Goal: Information Seeking & Learning: Learn about a topic

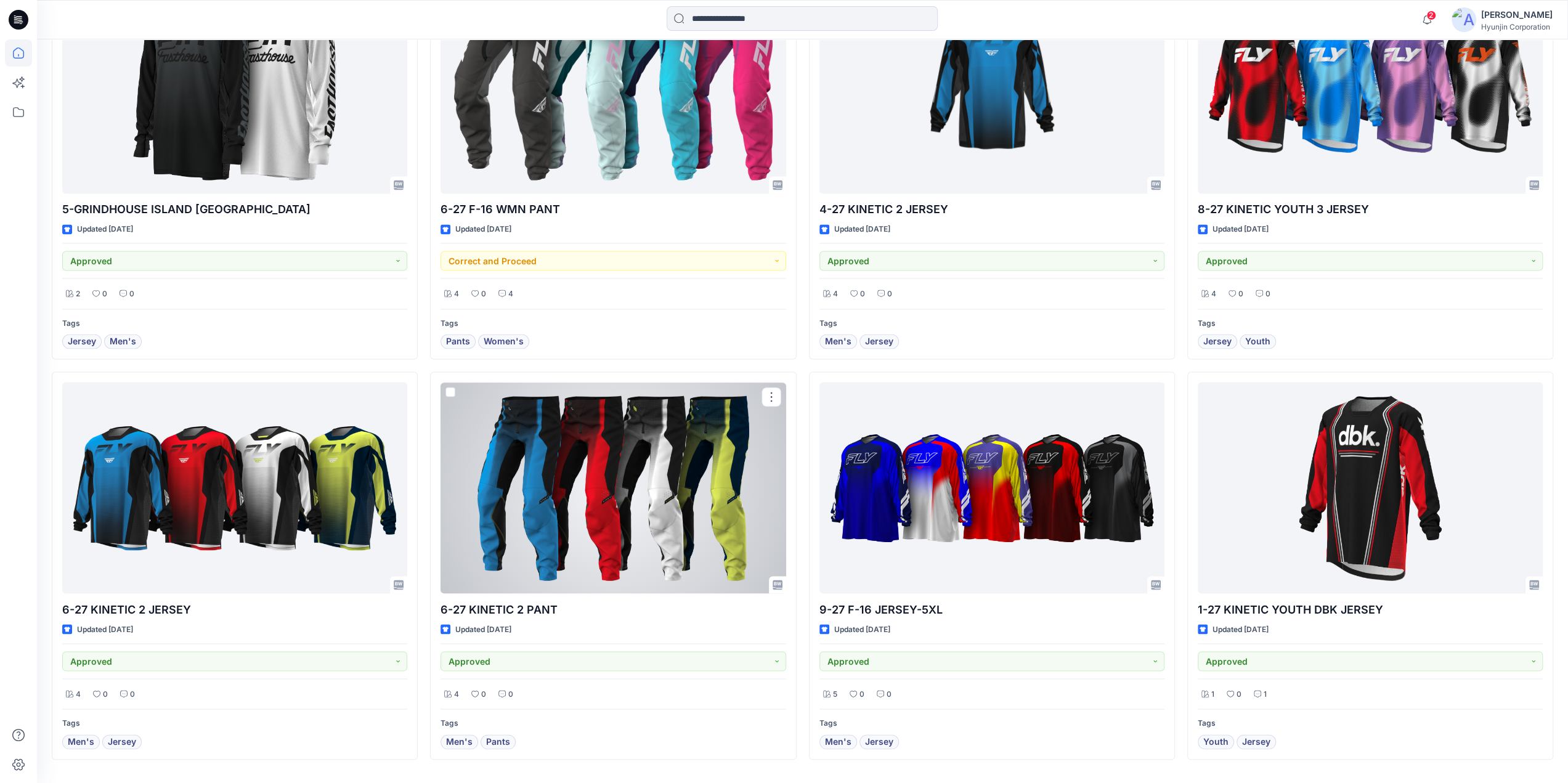
scroll to position [2134, 0]
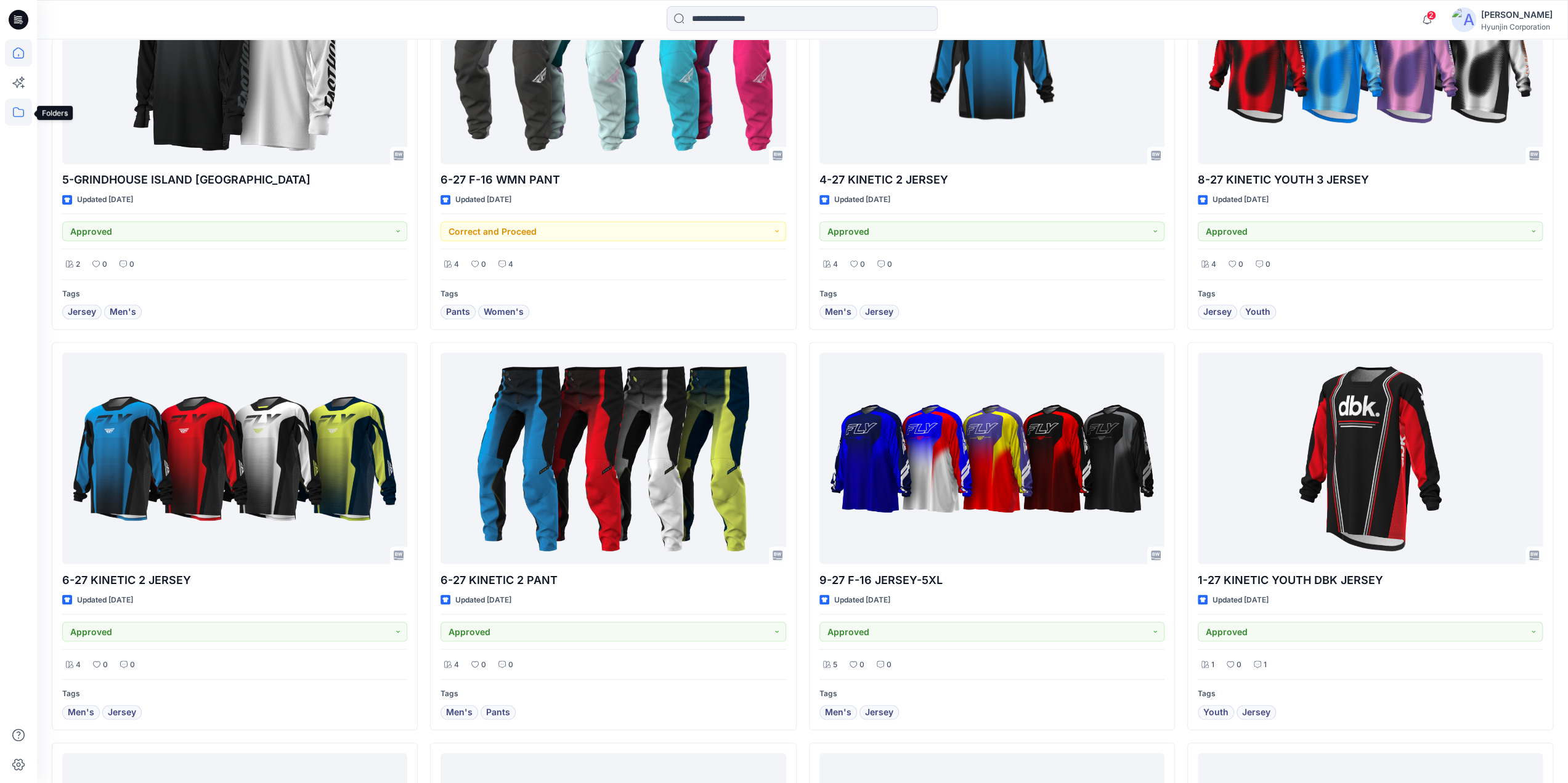
click at [21, 104] on icon at bounding box center [18, 112] width 27 height 27
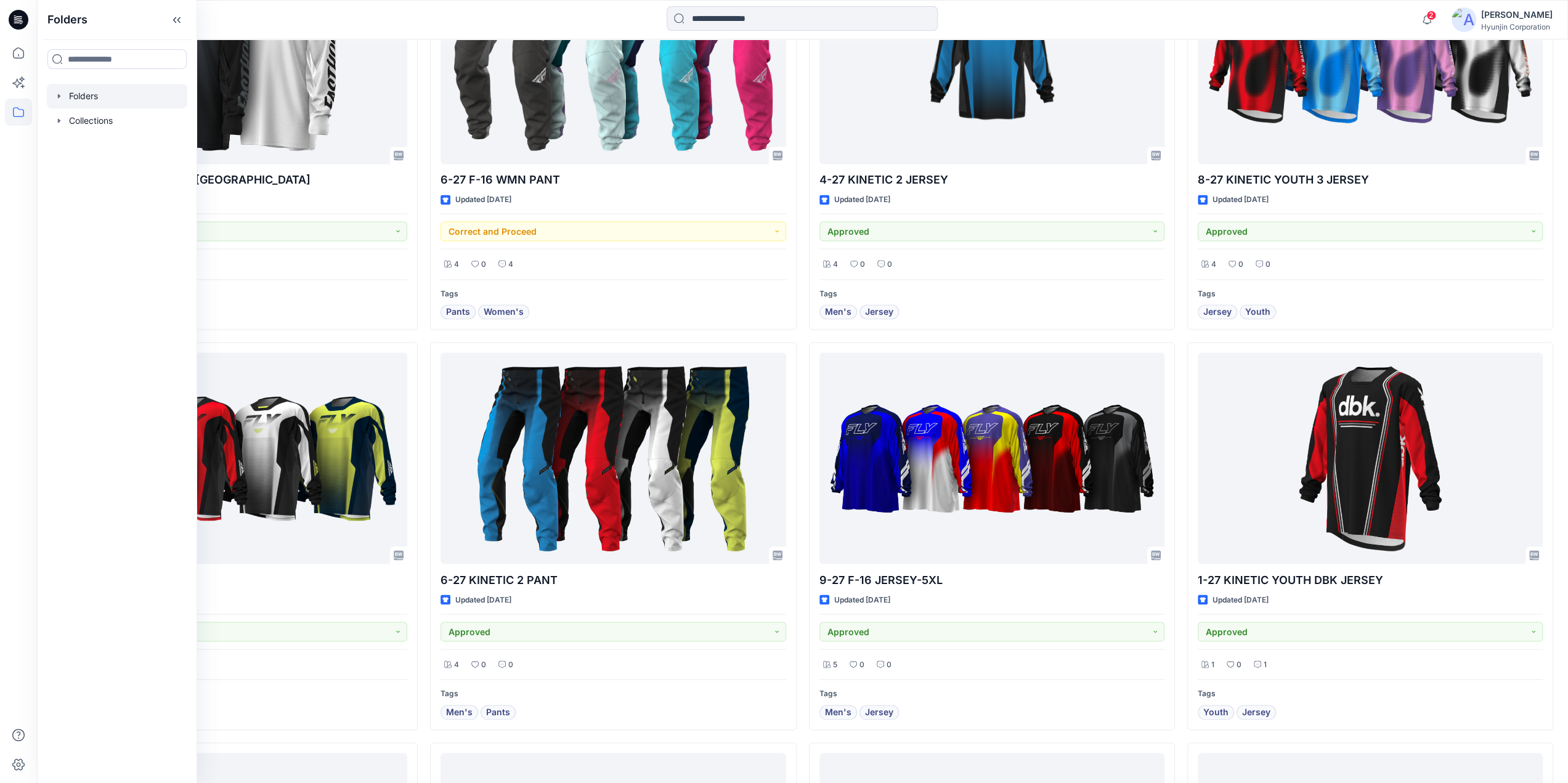
click at [91, 103] on div at bounding box center [117, 96] width 140 height 24
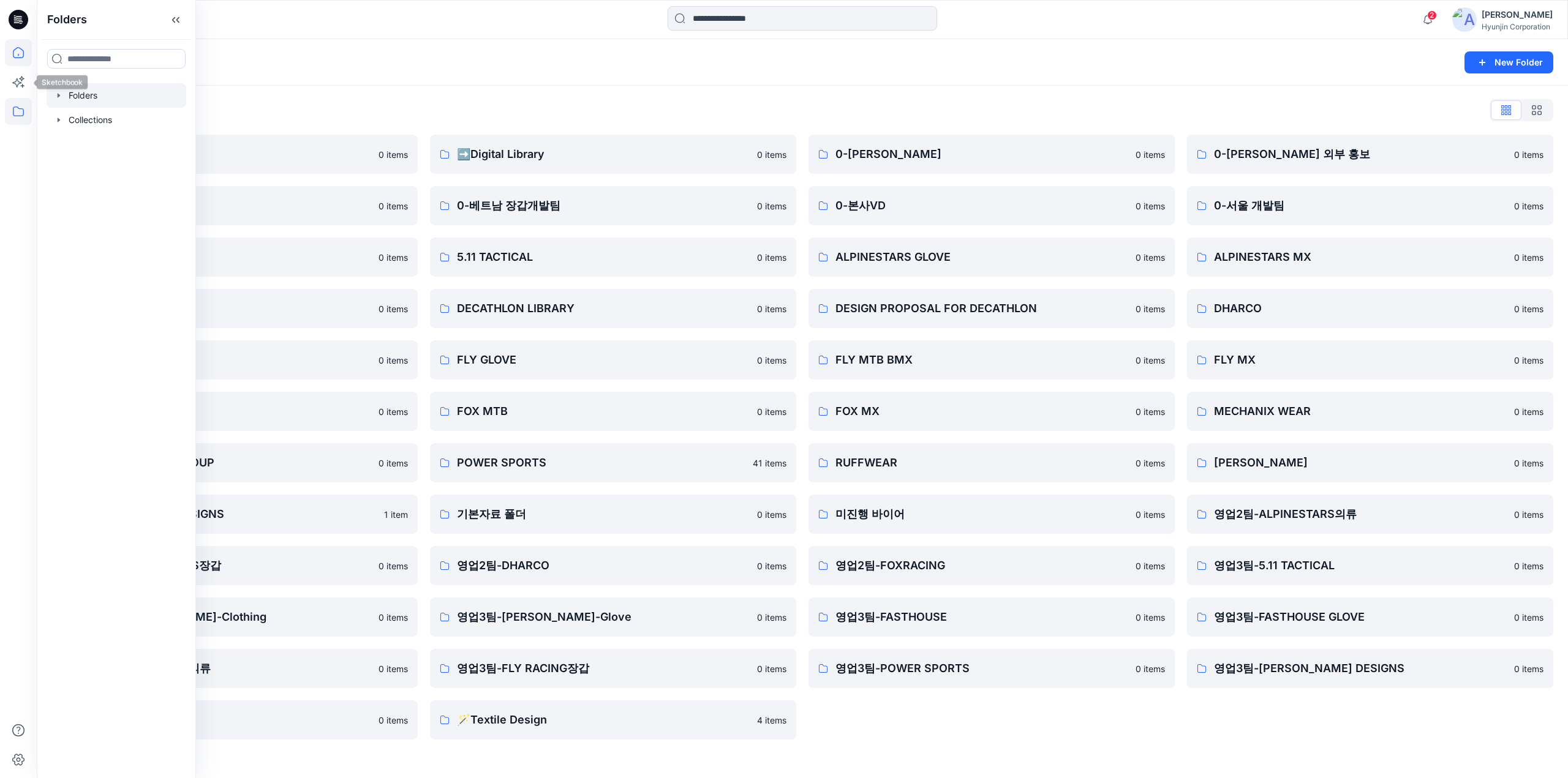
click at [21, 57] on icon at bounding box center [19, 52] width 11 height 11
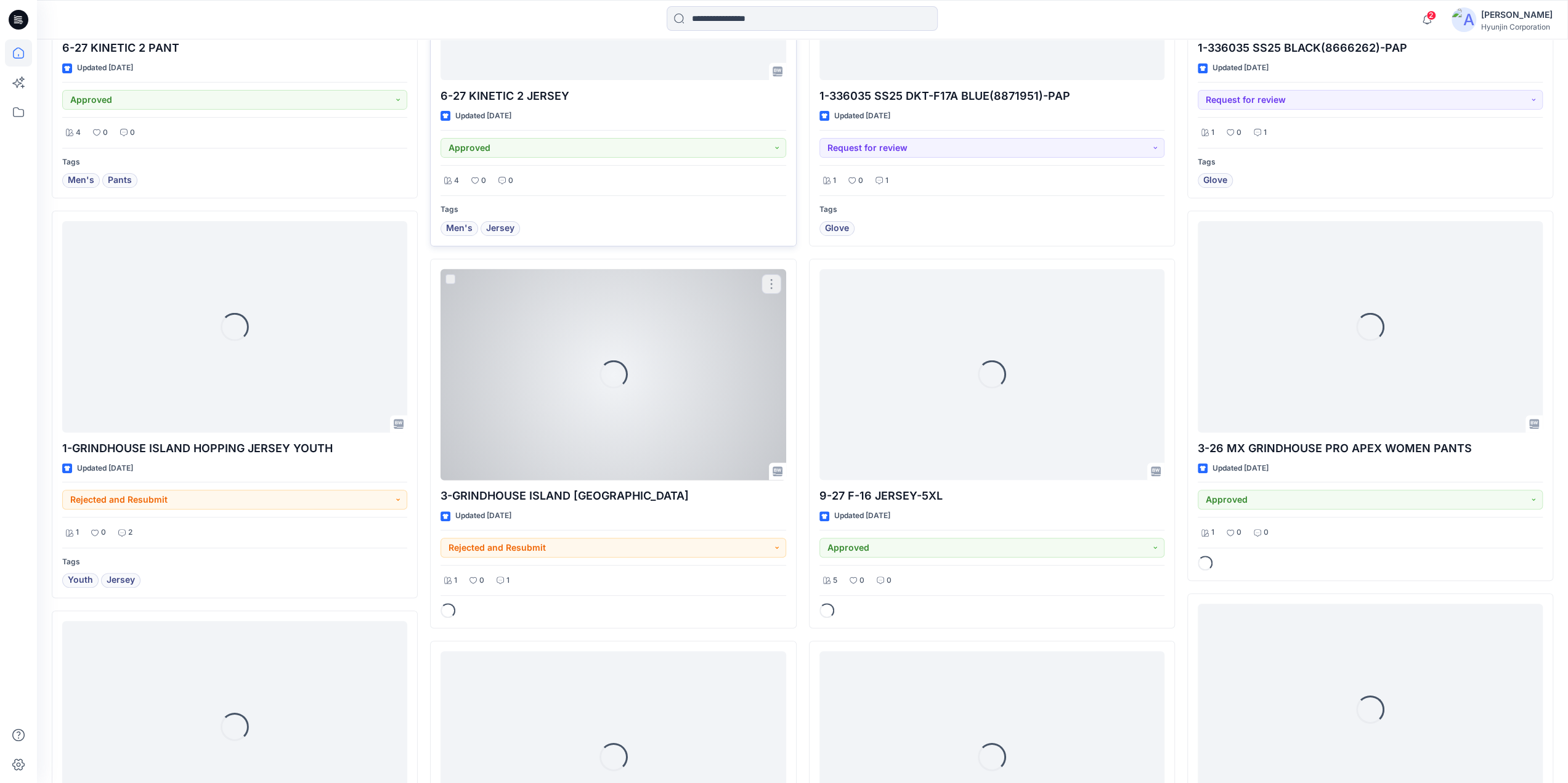
scroll to position [5023, 0]
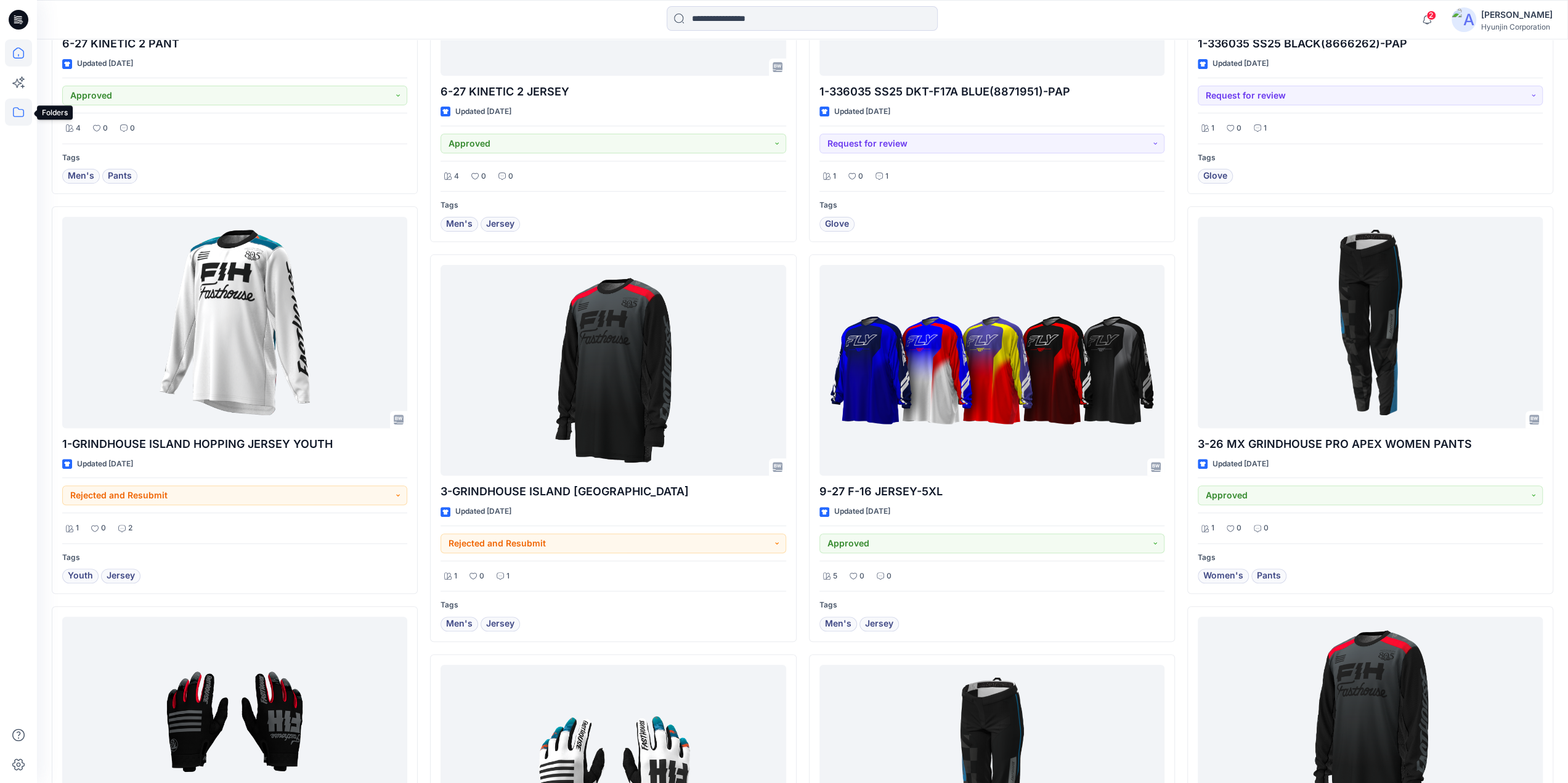
click at [8, 111] on icon at bounding box center [18, 112] width 27 height 27
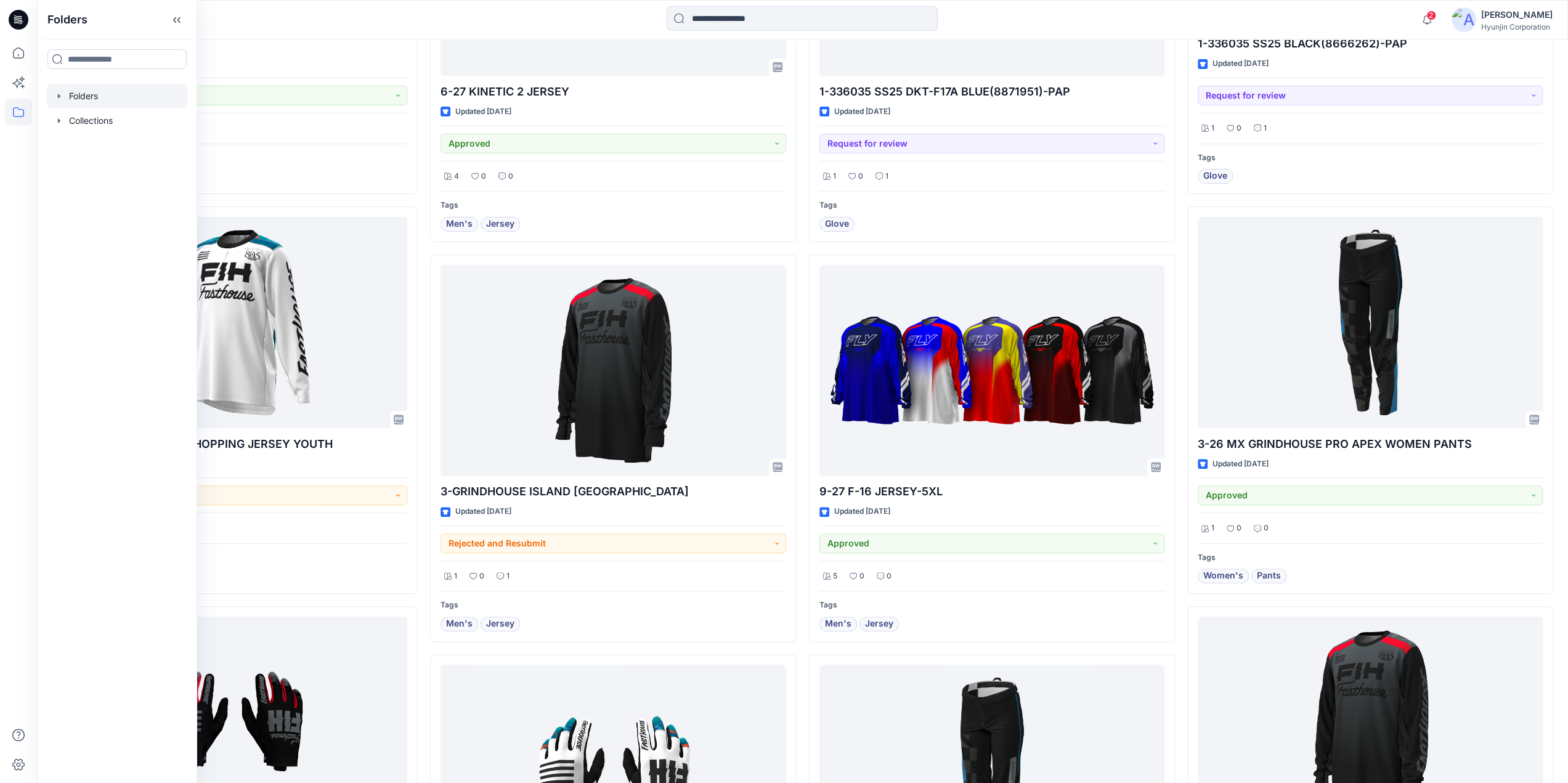
click at [103, 103] on div at bounding box center [117, 96] width 140 height 24
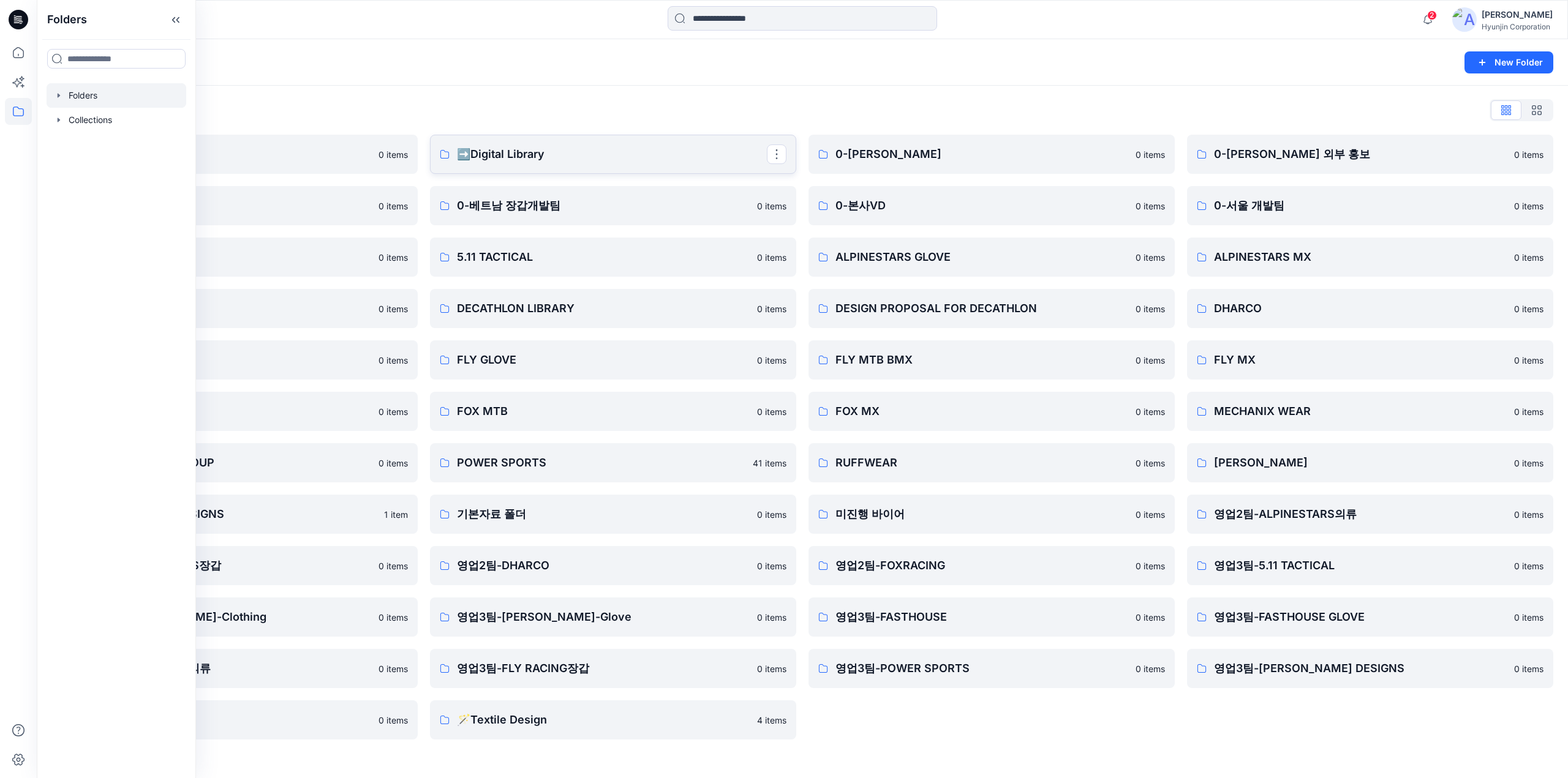
click at [688, 165] on link "➡️Digital Library" at bounding box center [613, 154] width 366 height 39
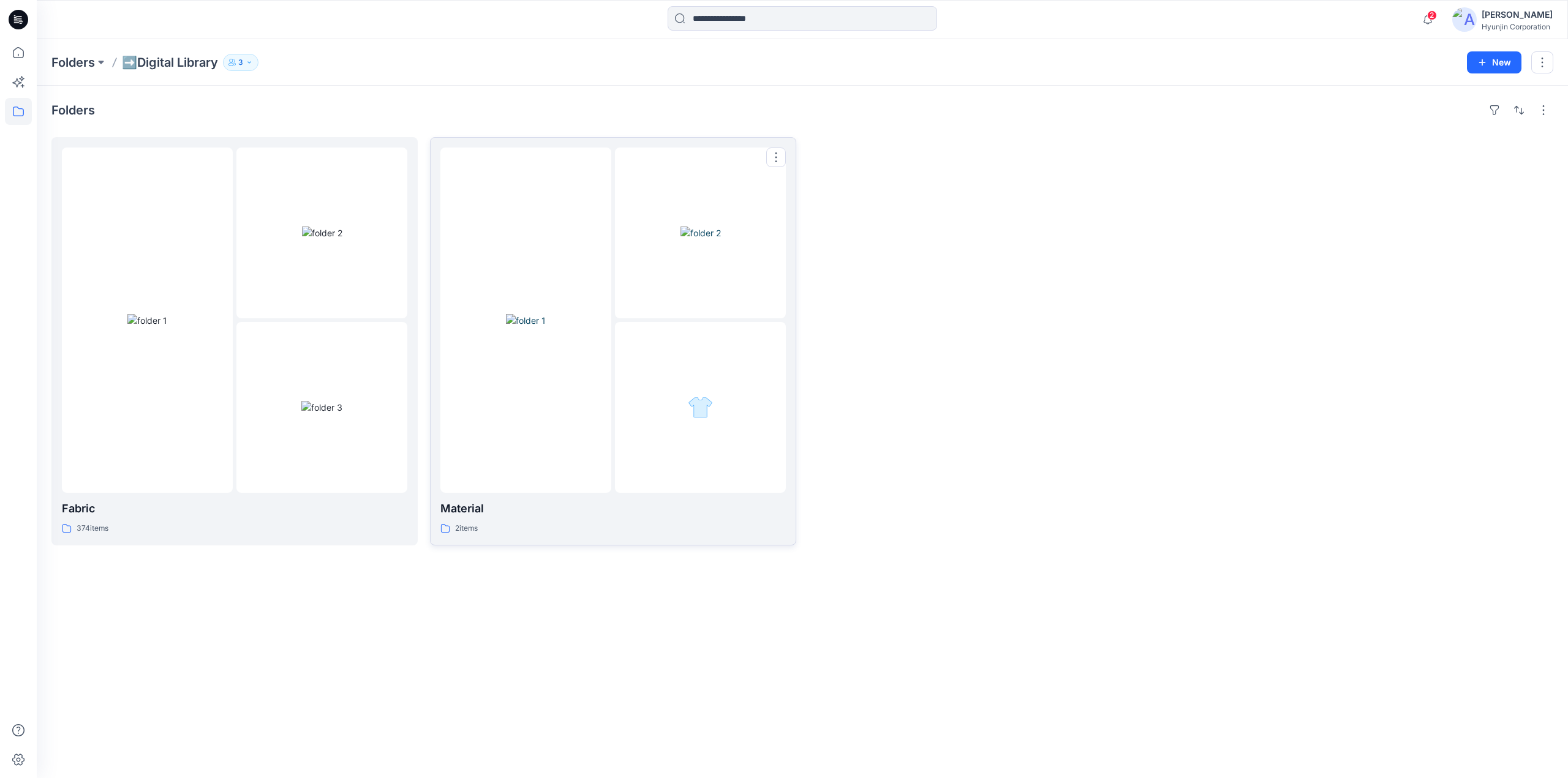
click at [621, 257] on div at bounding box center [701, 233] width 170 height 170
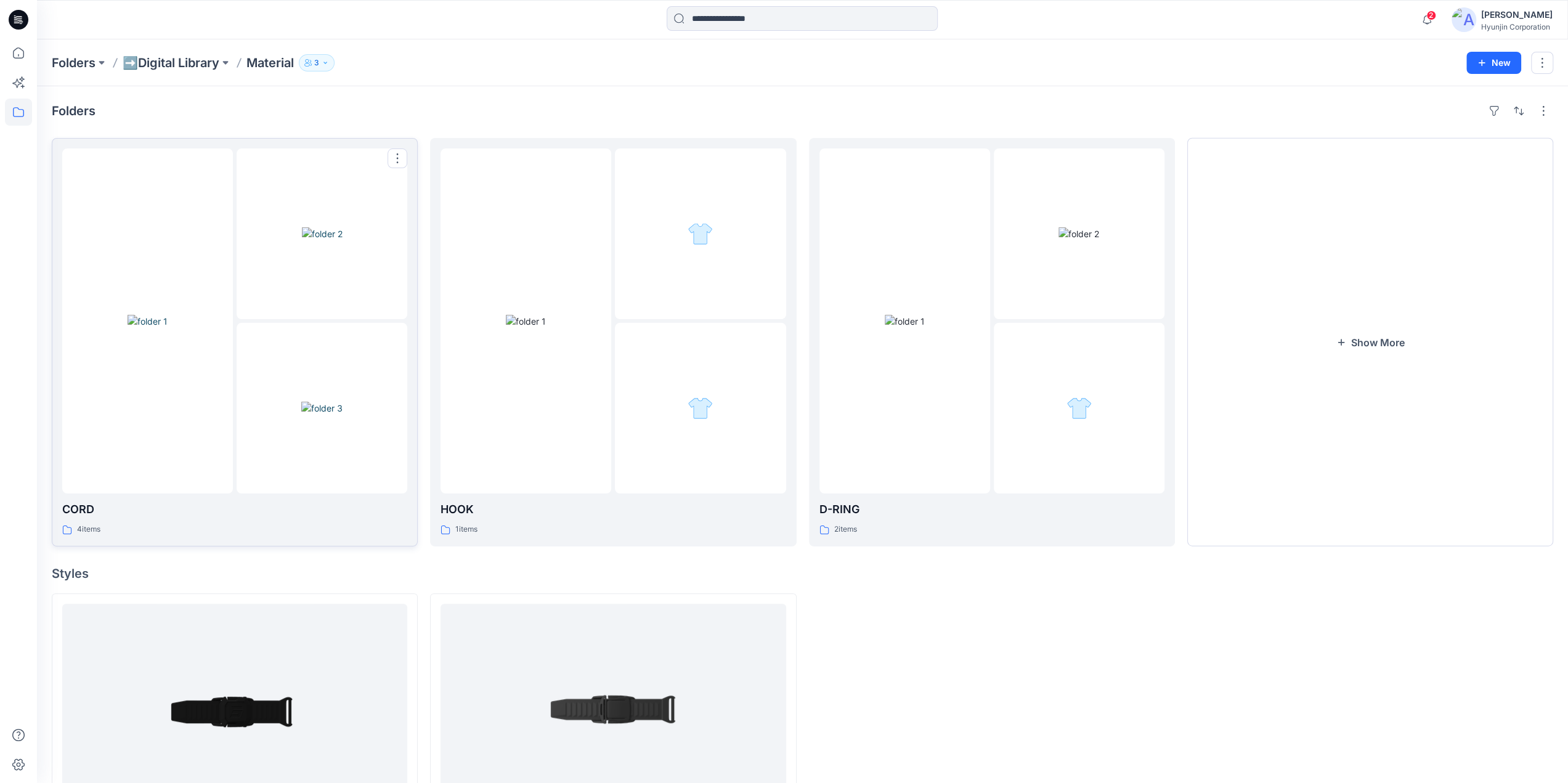
click at [259, 331] on div at bounding box center [321, 408] width 171 height 171
click at [665, 310] on div at bounding box center [700, 234] width 171 height 171
click at [984, 275] on div at bounding box center [905, 321] width 171 height 345
click at [1302, 329] on button "Show More" at bounding box center [1370, 342] width 366 height 409
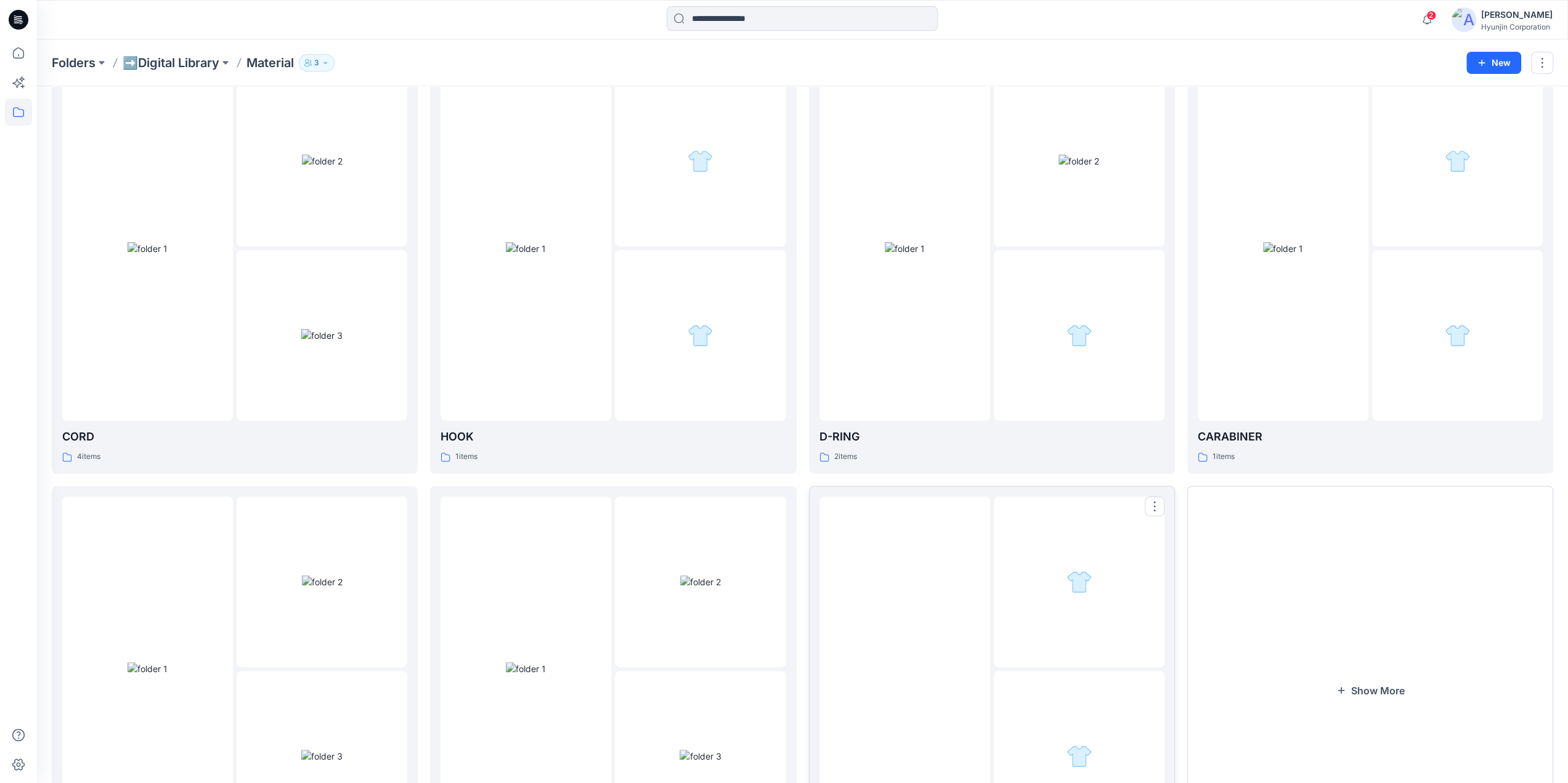
scroll to position [247, 0]
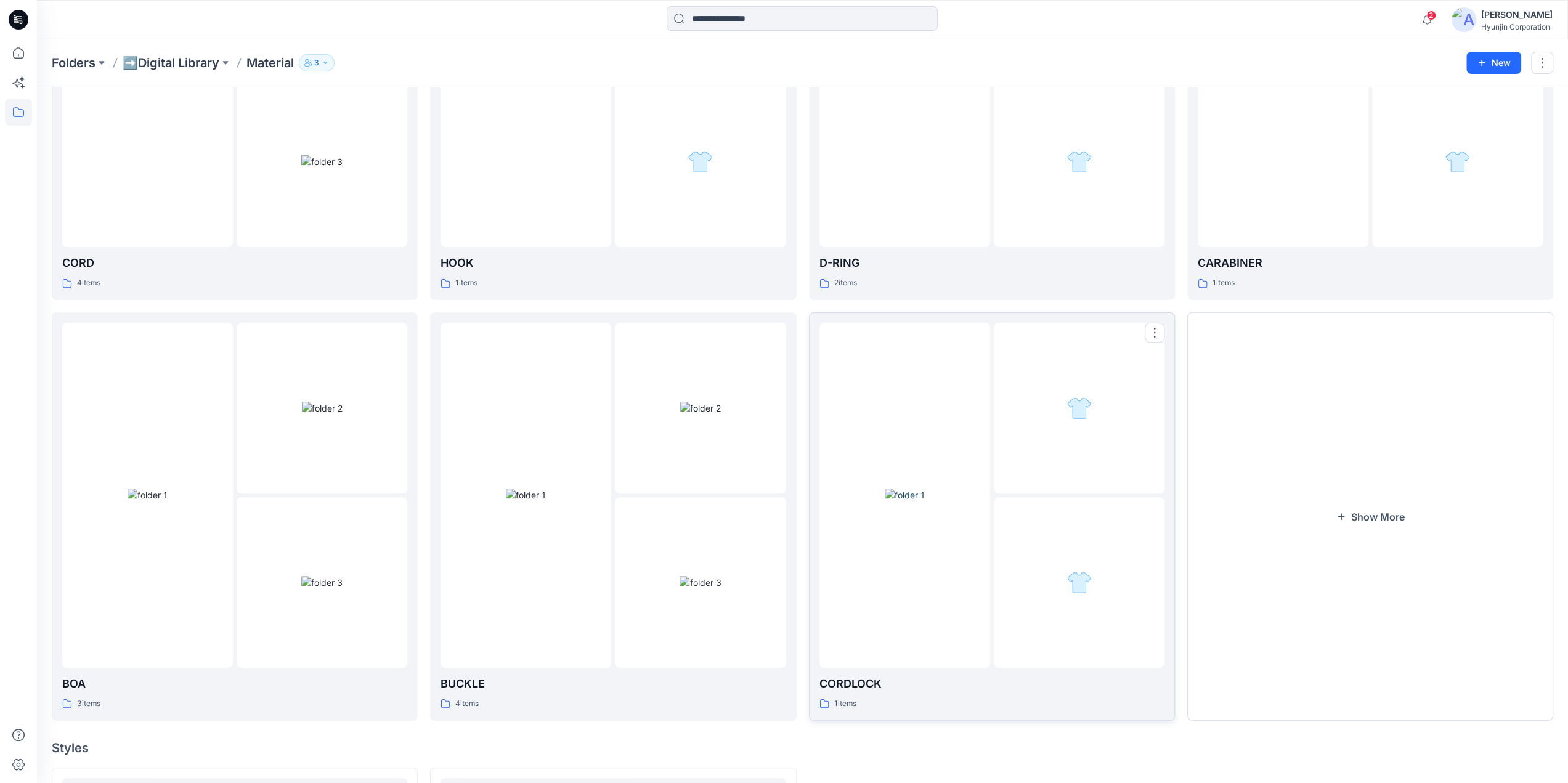
click at [966, 598] on div at bounding box center [905, 496] width 171 height 345
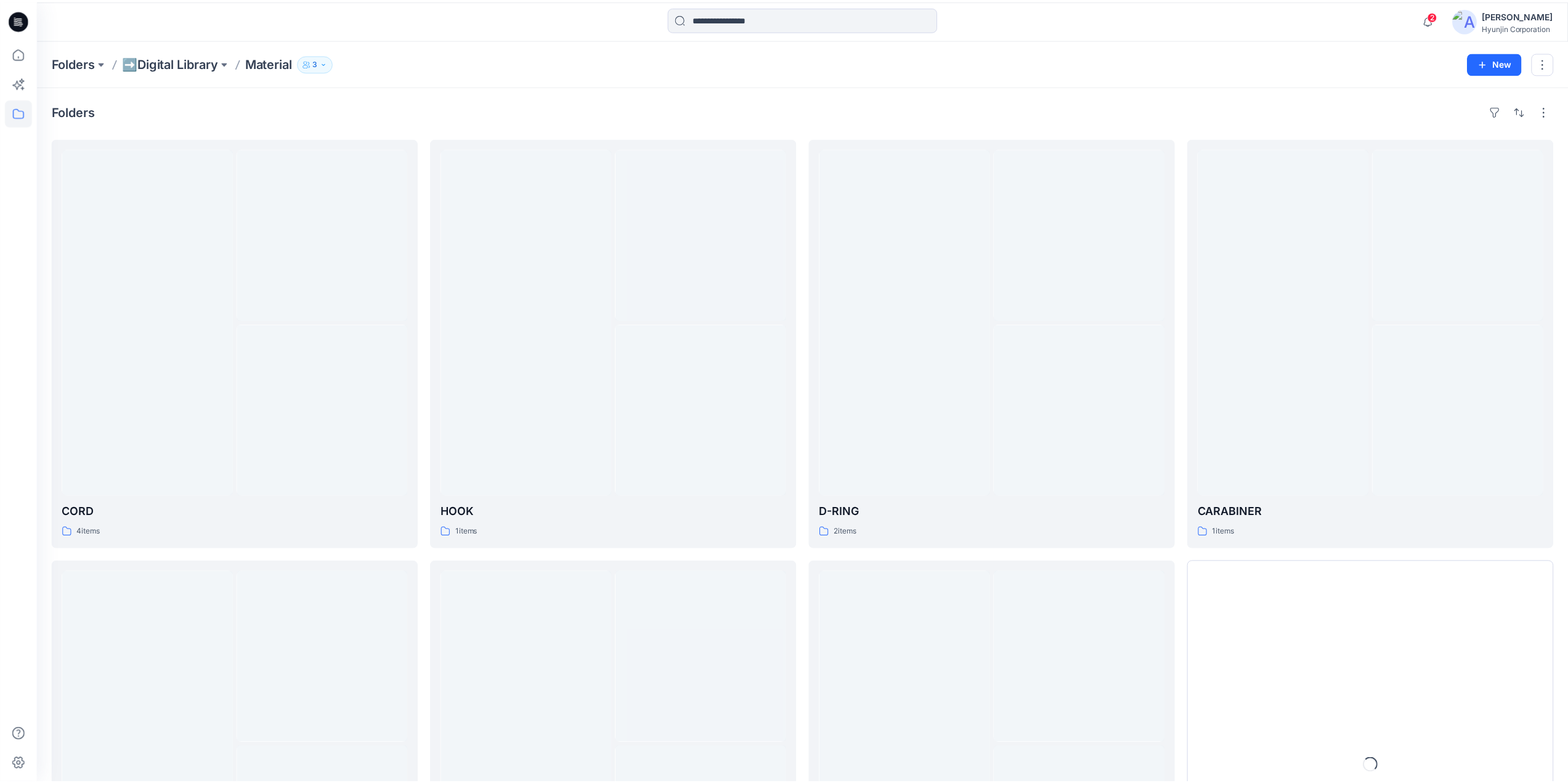
scroll to position [247, 0]
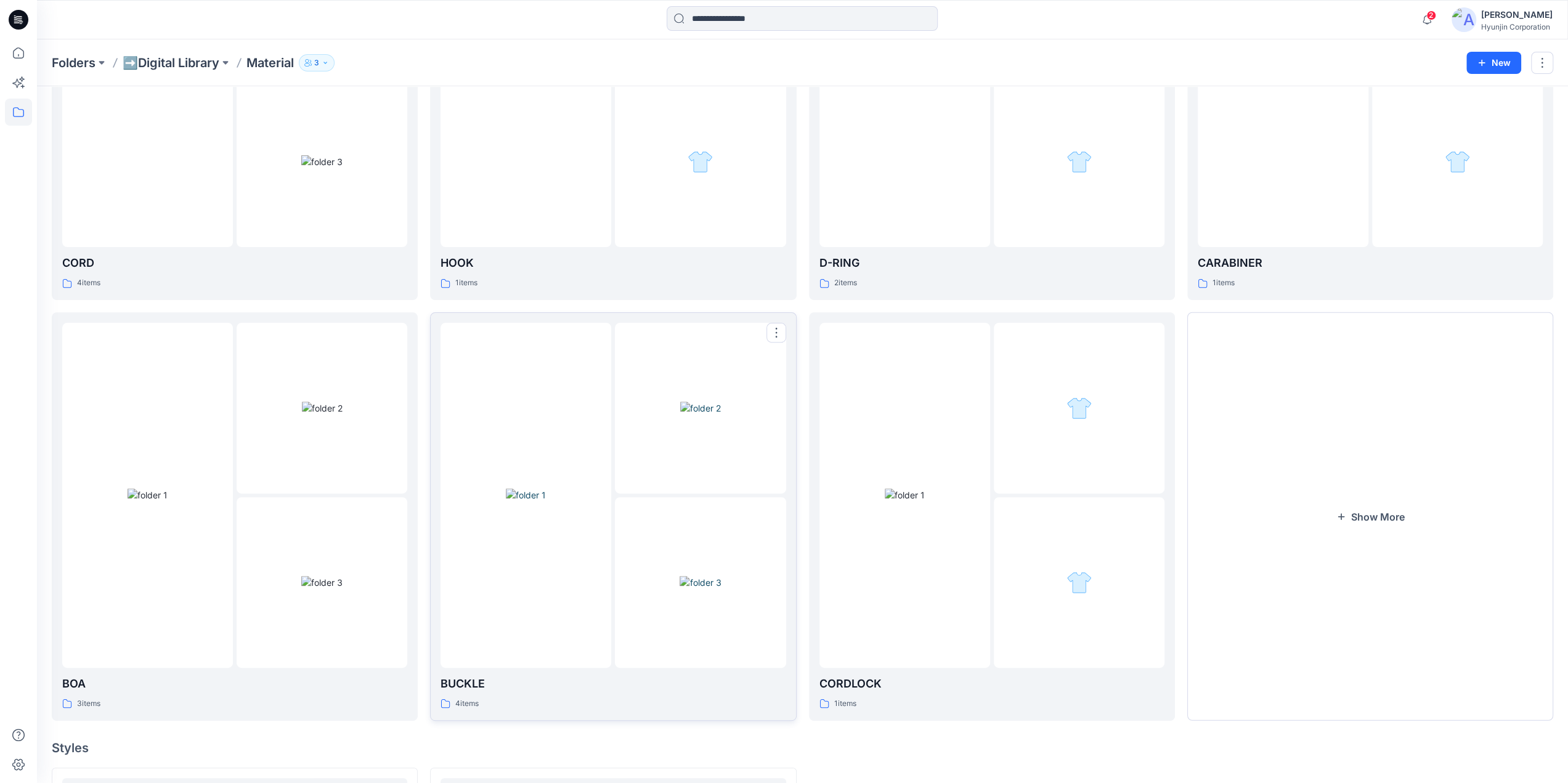
click at [546, 489] on img at bounding box center [526, 496] width 41 height 13
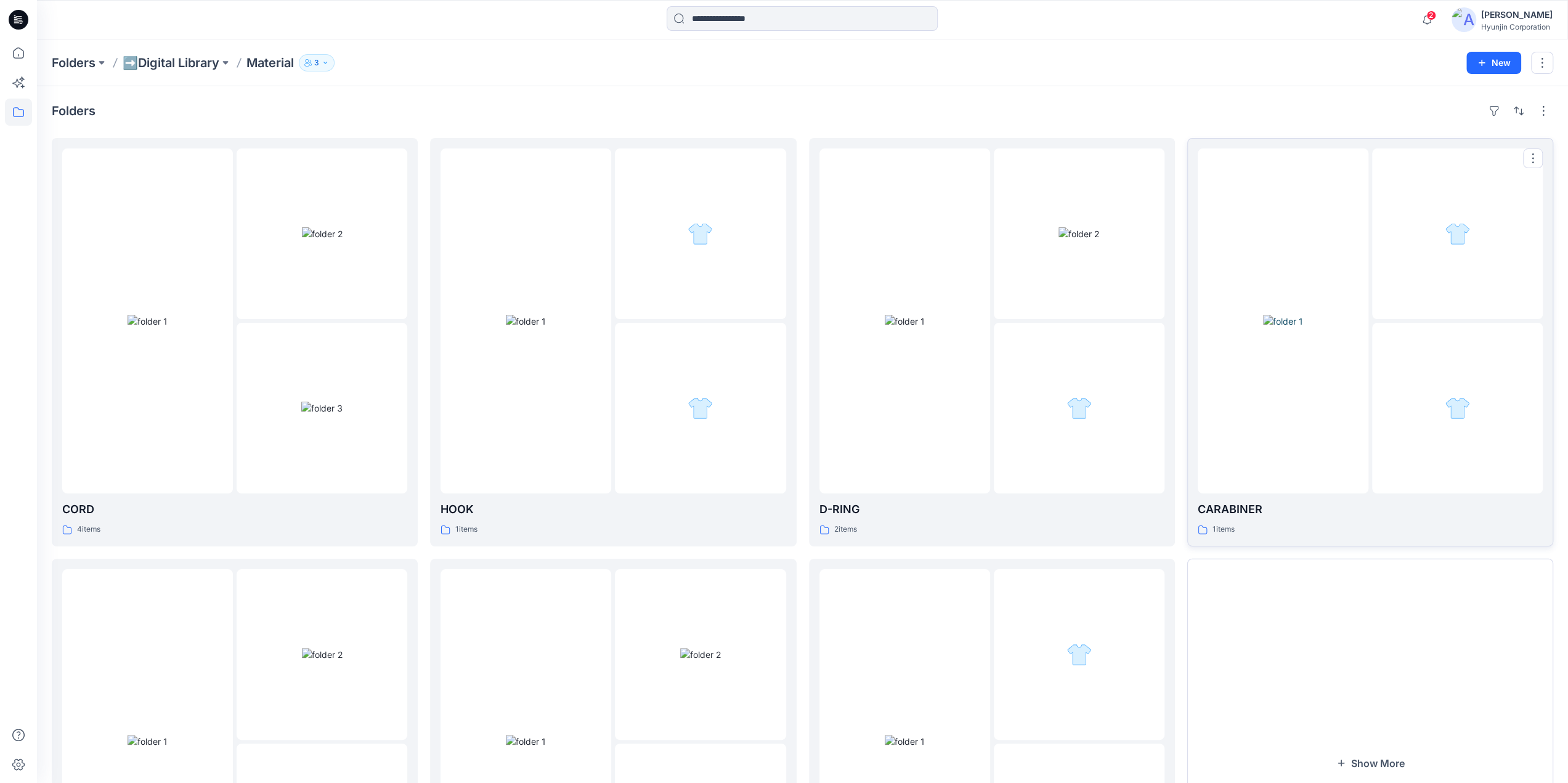
click at [1269, 396] on div at bounding box center [1282, 321] width 171 height 345
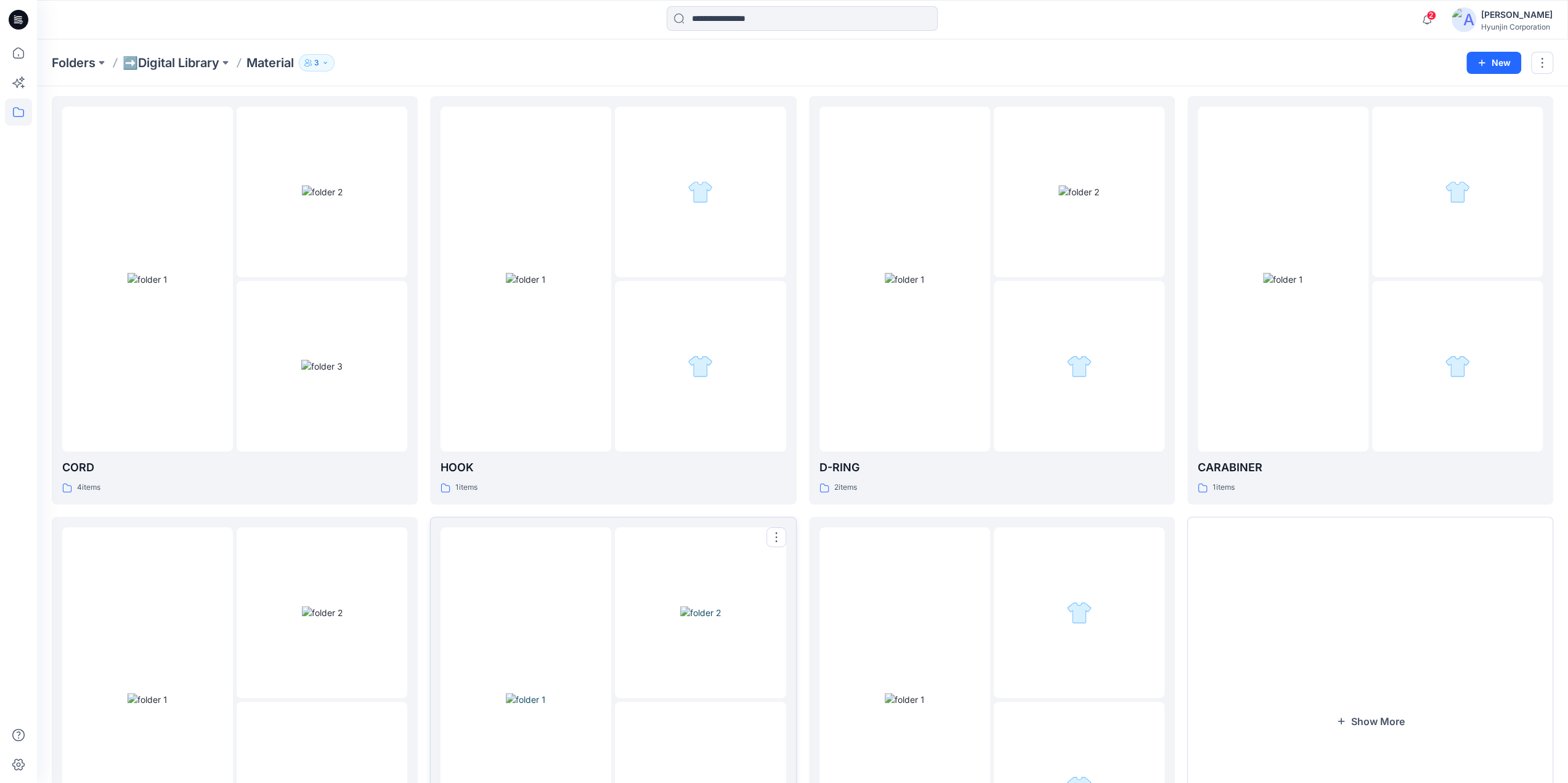
scroll to position [61, 0]
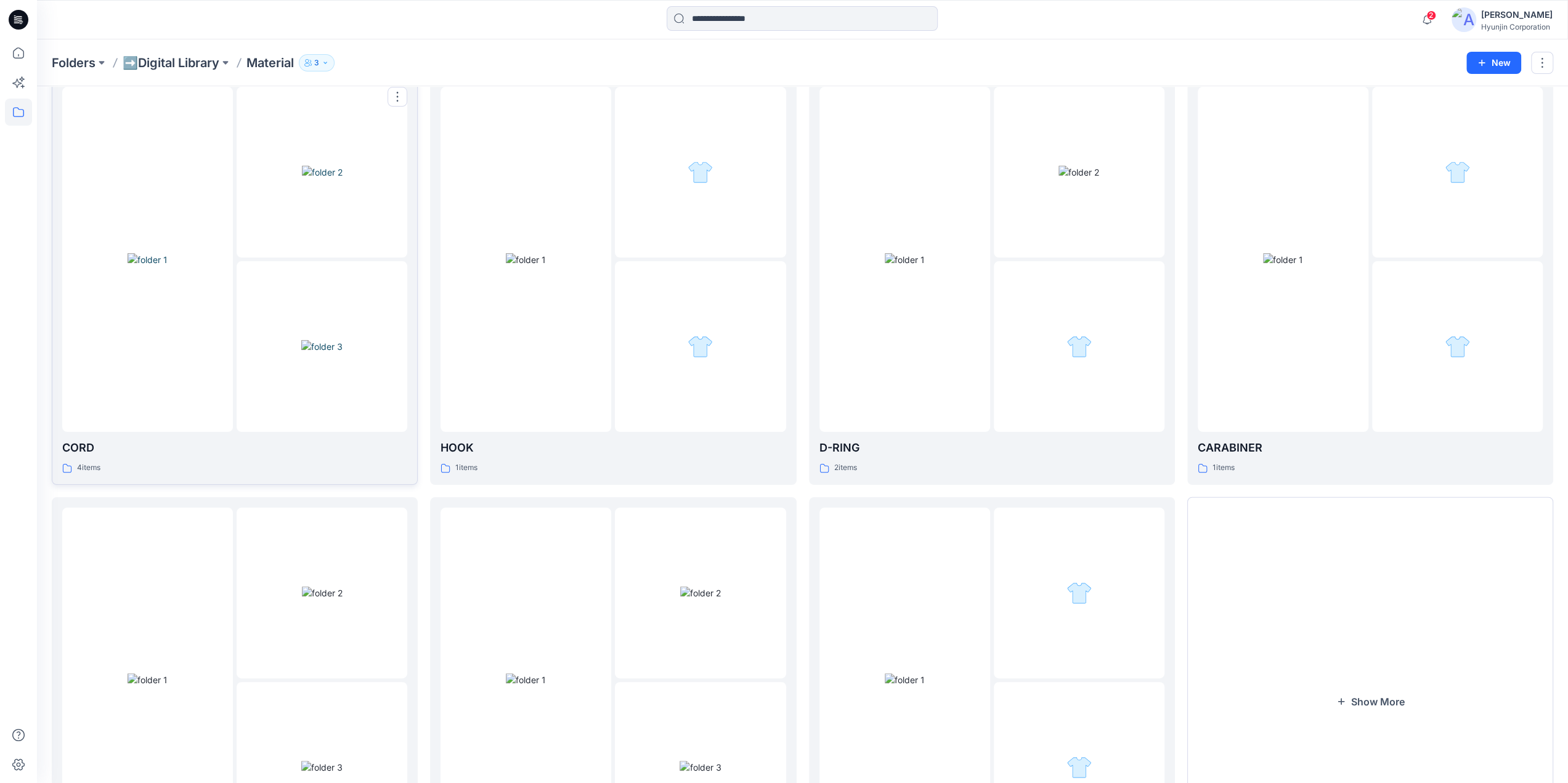
click at [343, 340] on img at bounding box center [322, 347] width 41 height 13
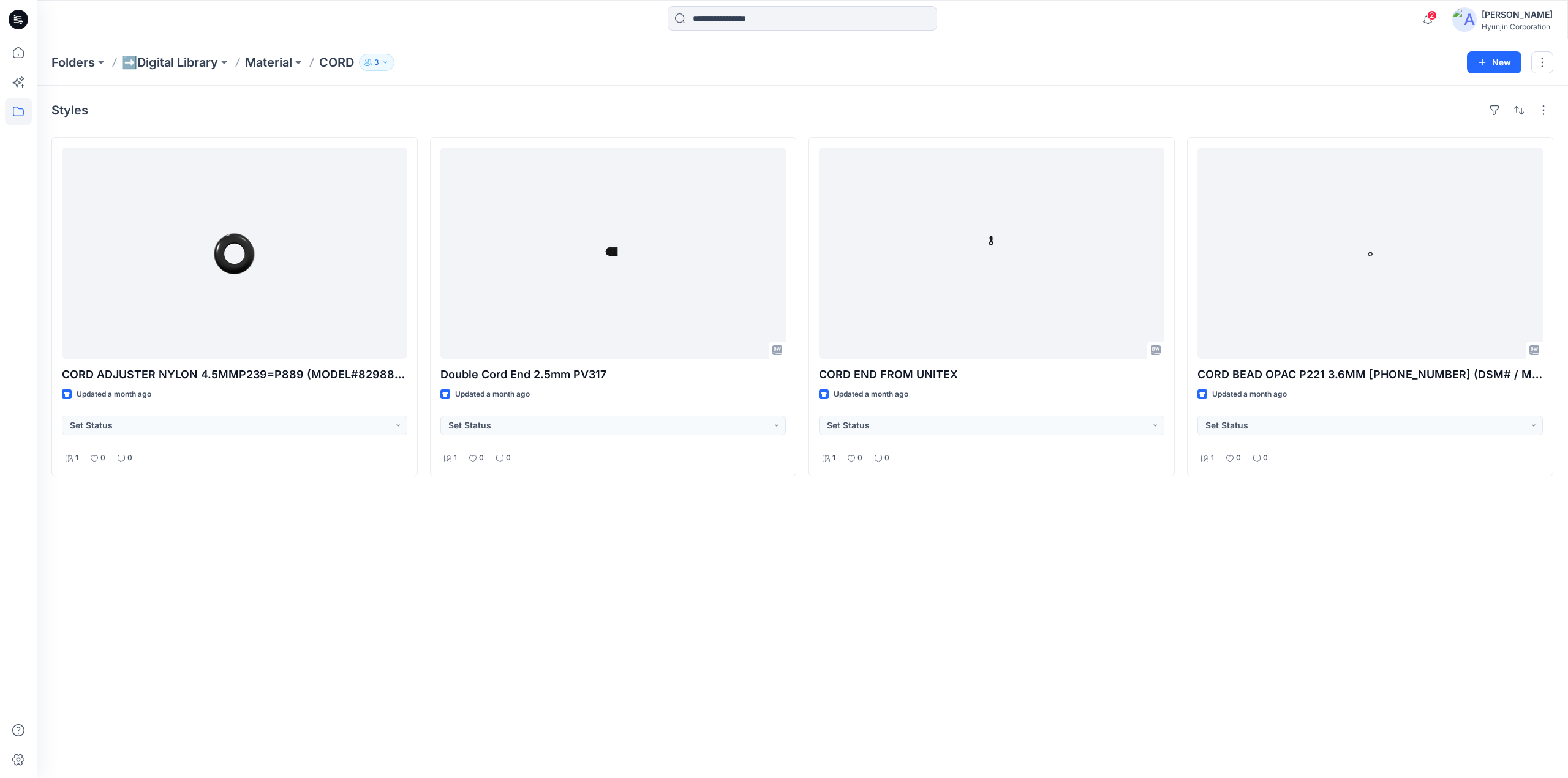
click at [451, 714] on div "Styles CORD ADJUSTER NYLON 4.5MMP239=P889 (MODEL#8298843) Updated a month ago S…" at bounding box center [802, 433] width 1531 height 693
click at [25, 21] on icon at bounding box center [18, 19] width 20 height 20
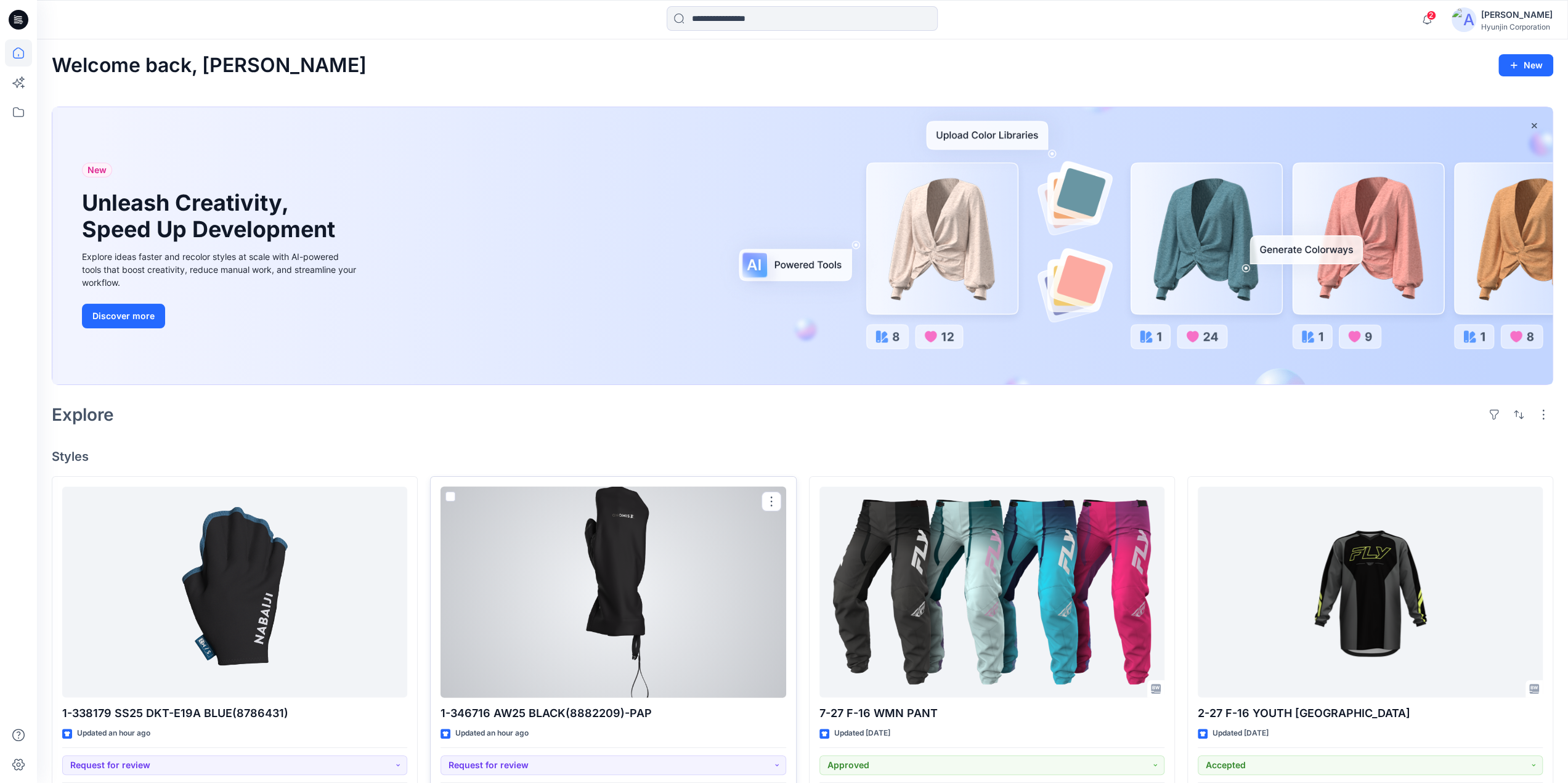
click at [552, 613] on div at bounding box center [613, 593] width 345 height 211
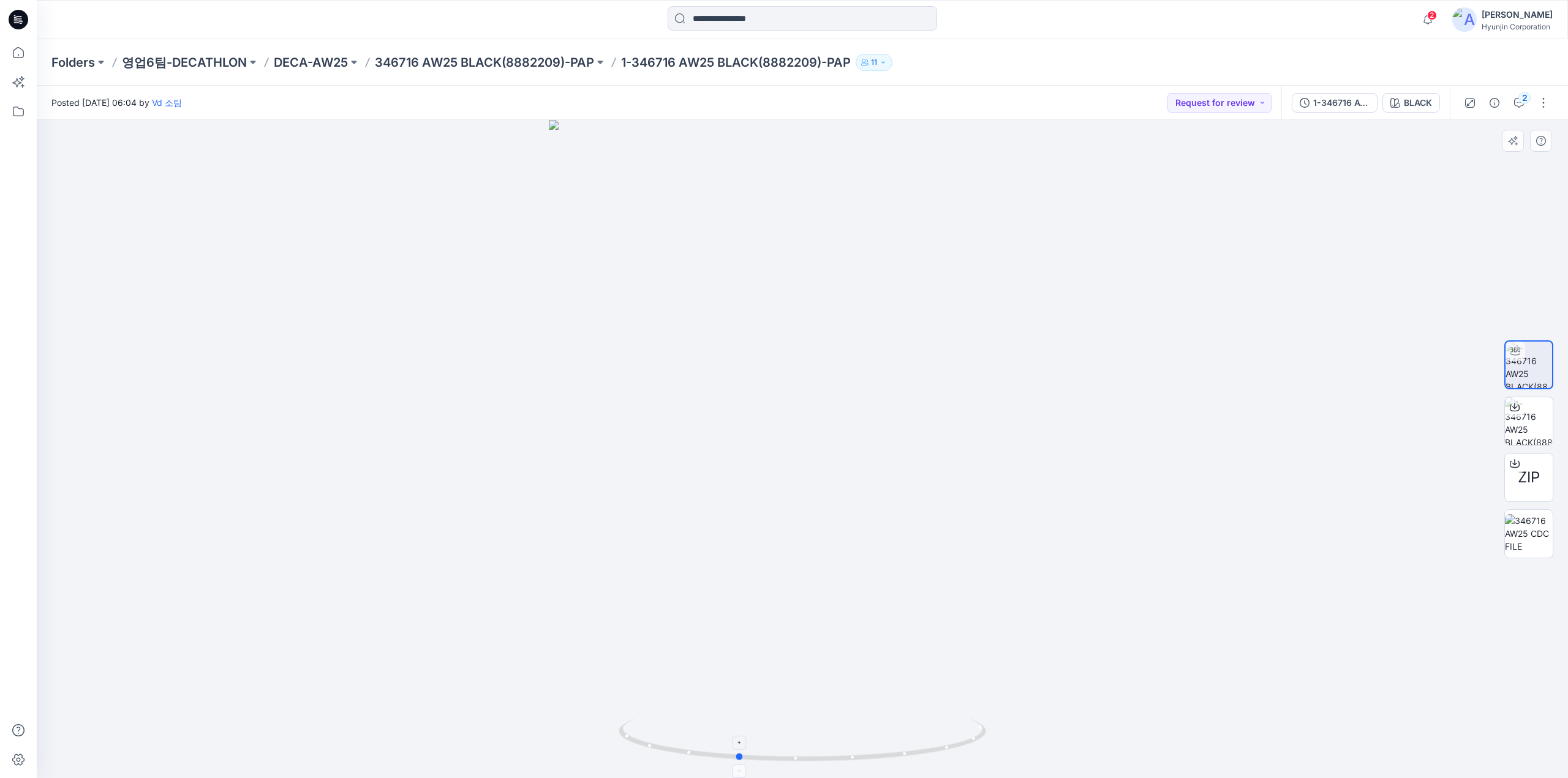
drag, startPoint x: 898, startPoint y: 709, endPoint x: 847, endPoint y: 729, distance: 54.8
click at [847, 729] on div at bounding box center [802, 448] width 1531 height 658
click at [24, 22] on icon at bounding box center [18, 19] width 20 height 20
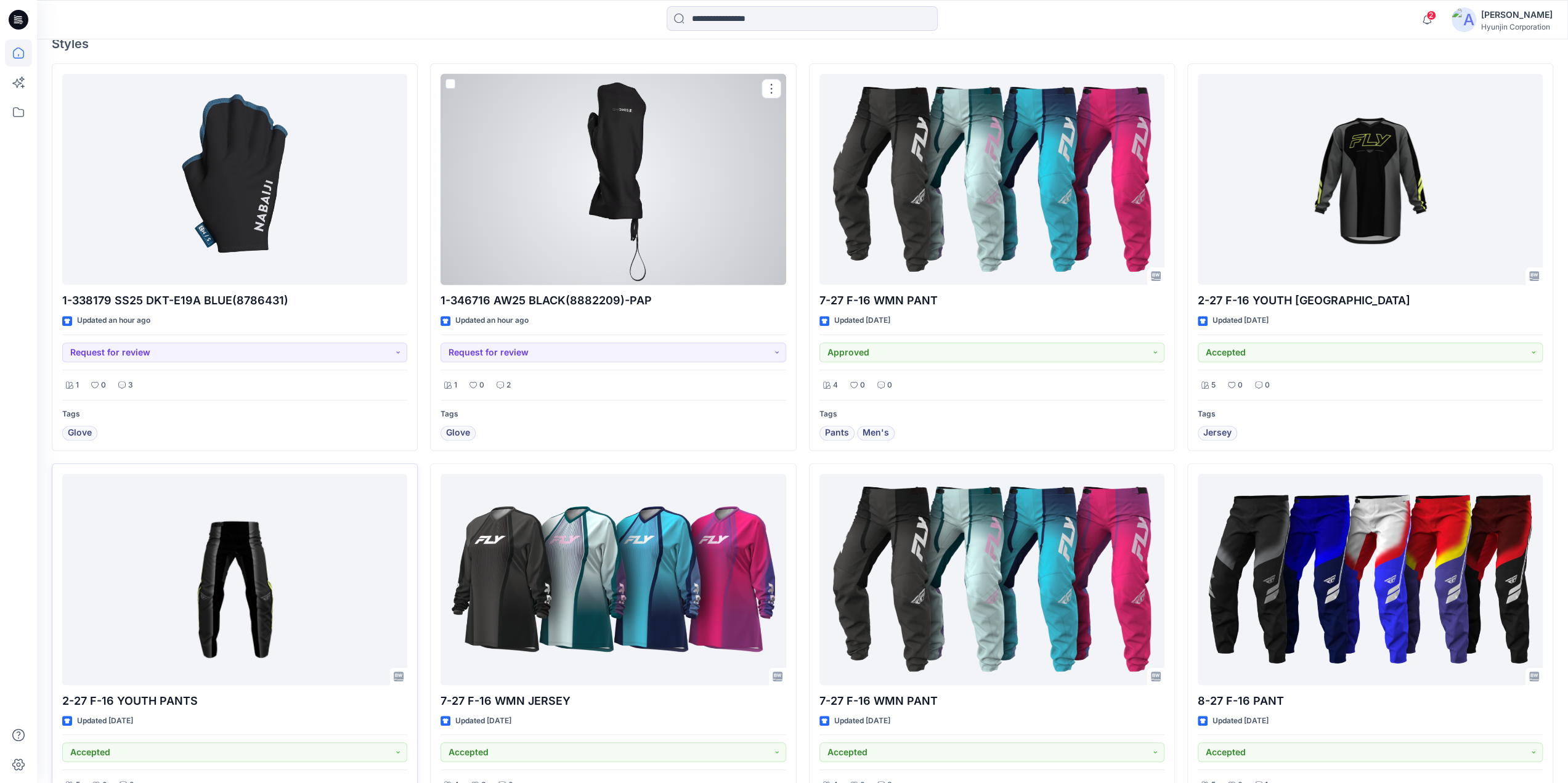
scroll to position [432, 0]
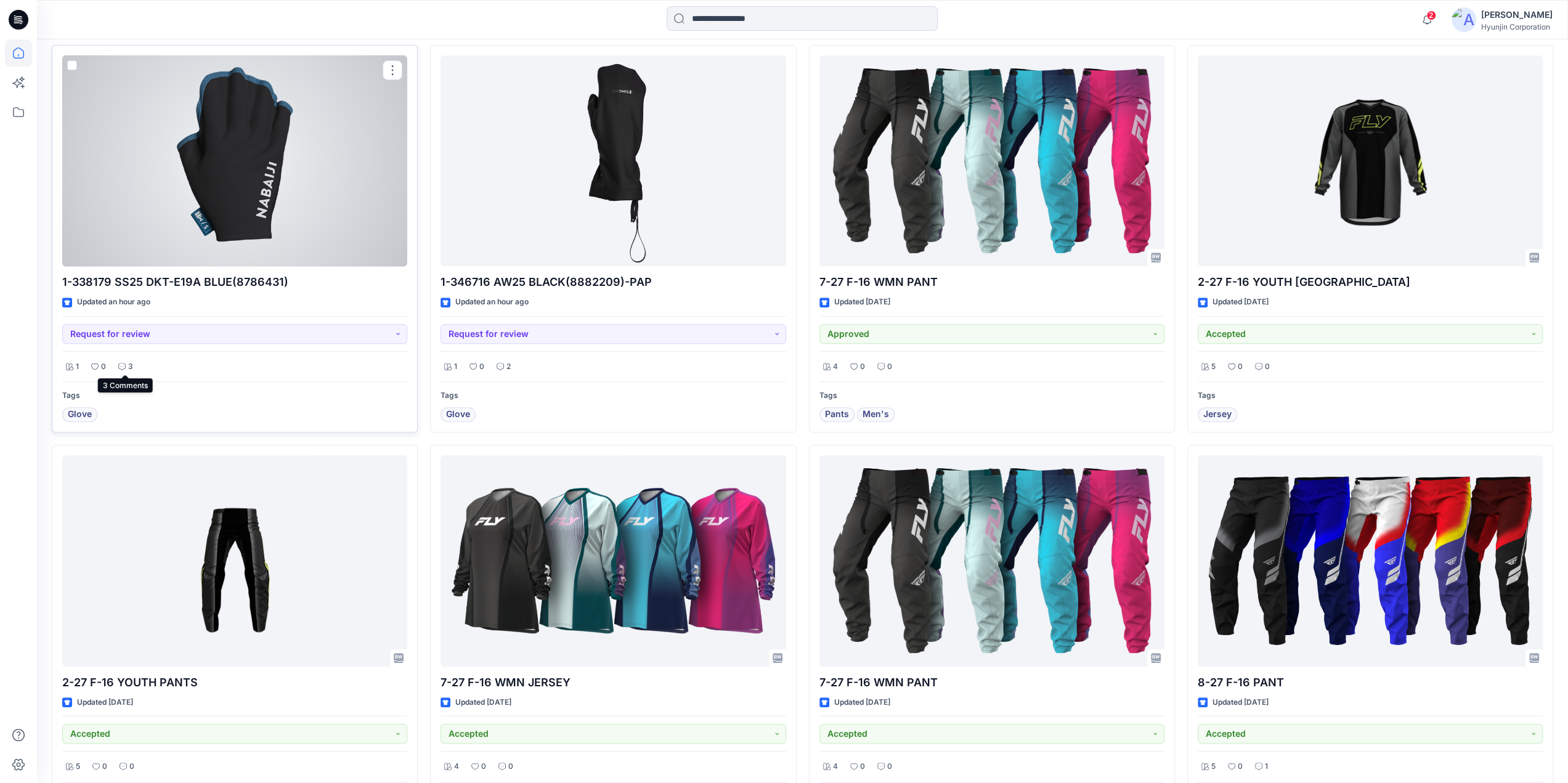
click at [128, 362] on p "3" at bounding box center [130, 367] width 5 height 13
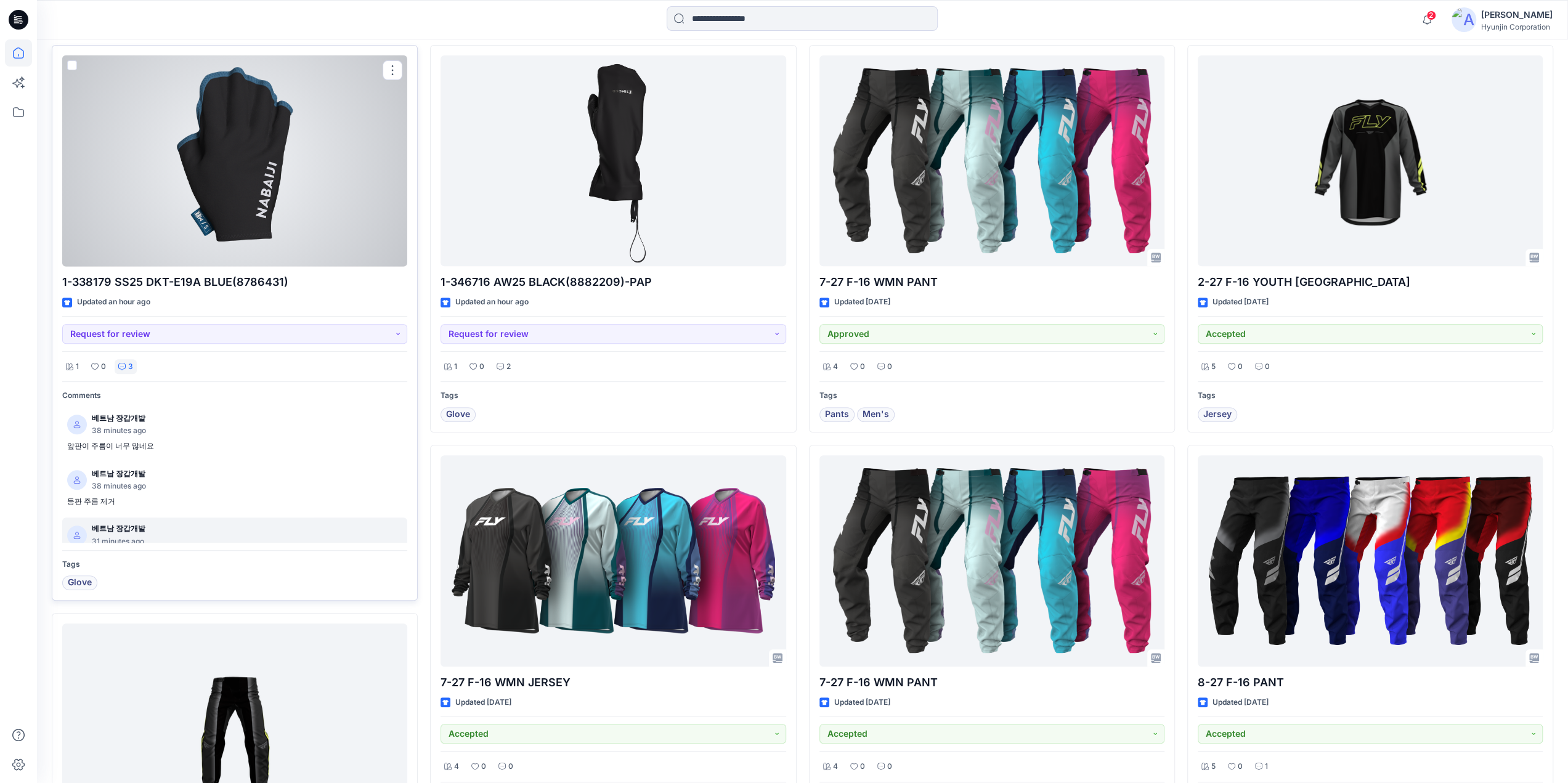
scroll to position [25, 0]
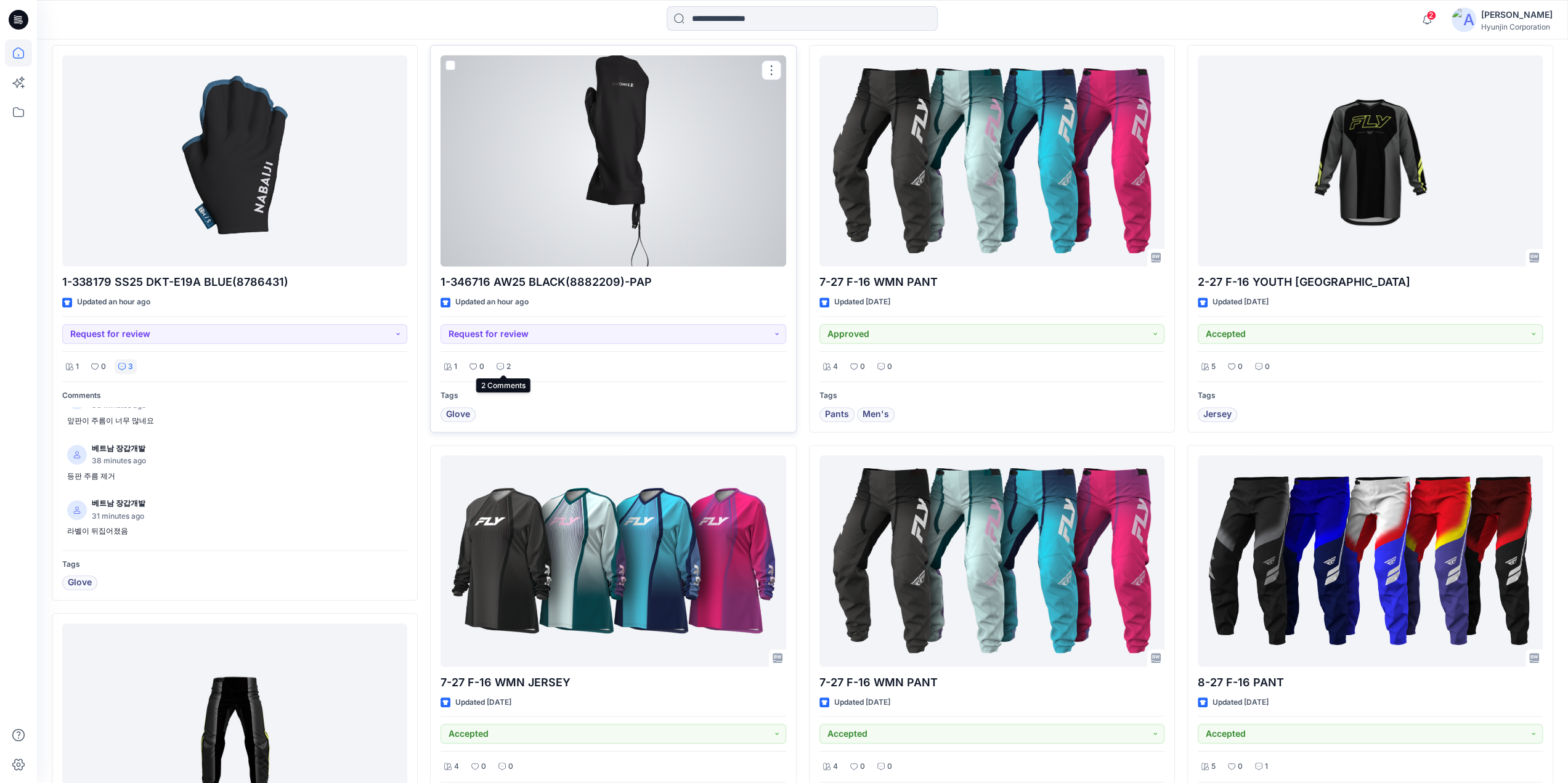
click at [501, 371] on div "2" at bounding box center [503, 367] width 22 height 15
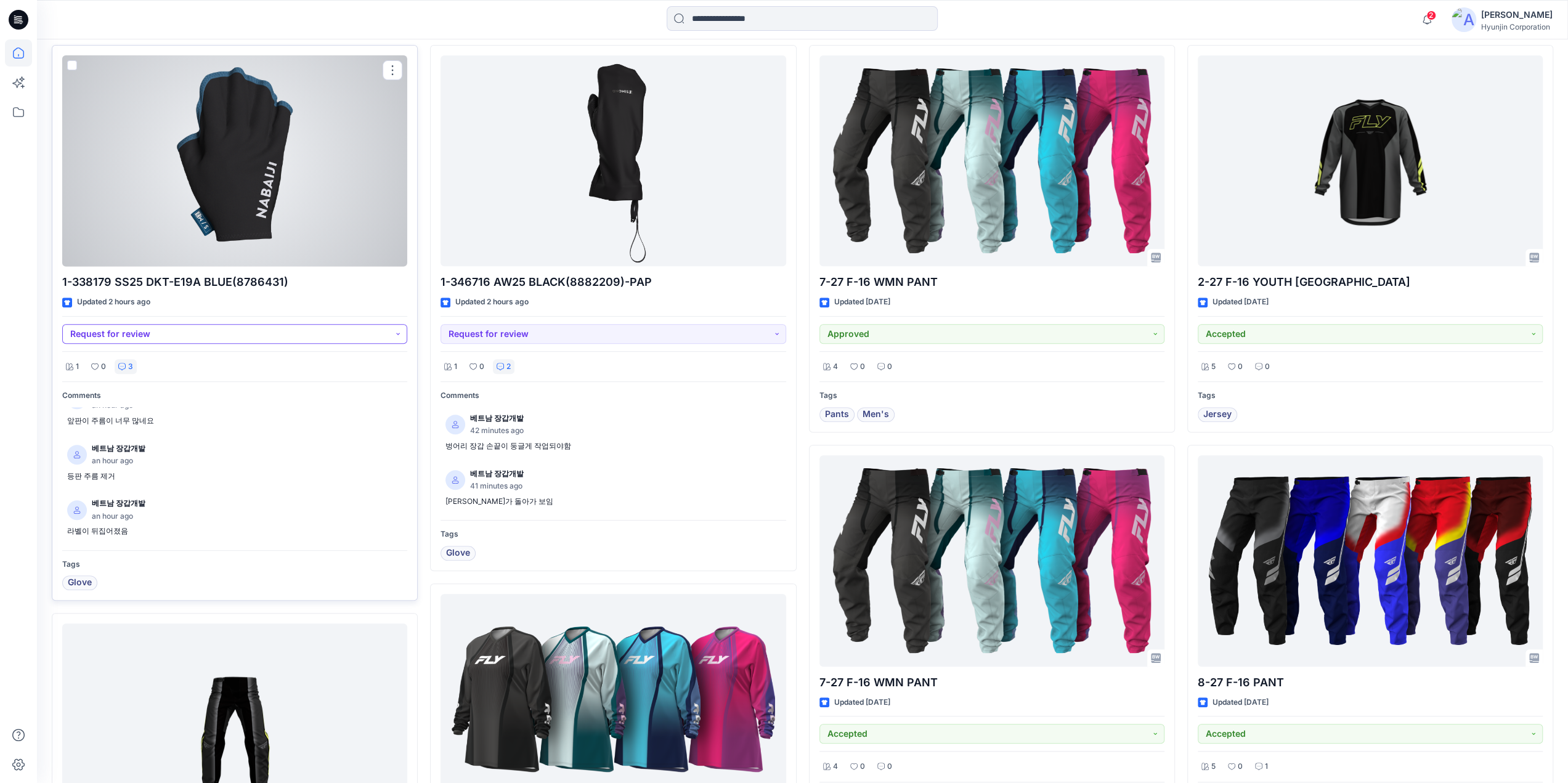
click at [393, 337] on button "Request for review" at bounding box center [235, 334] width 345 height 20
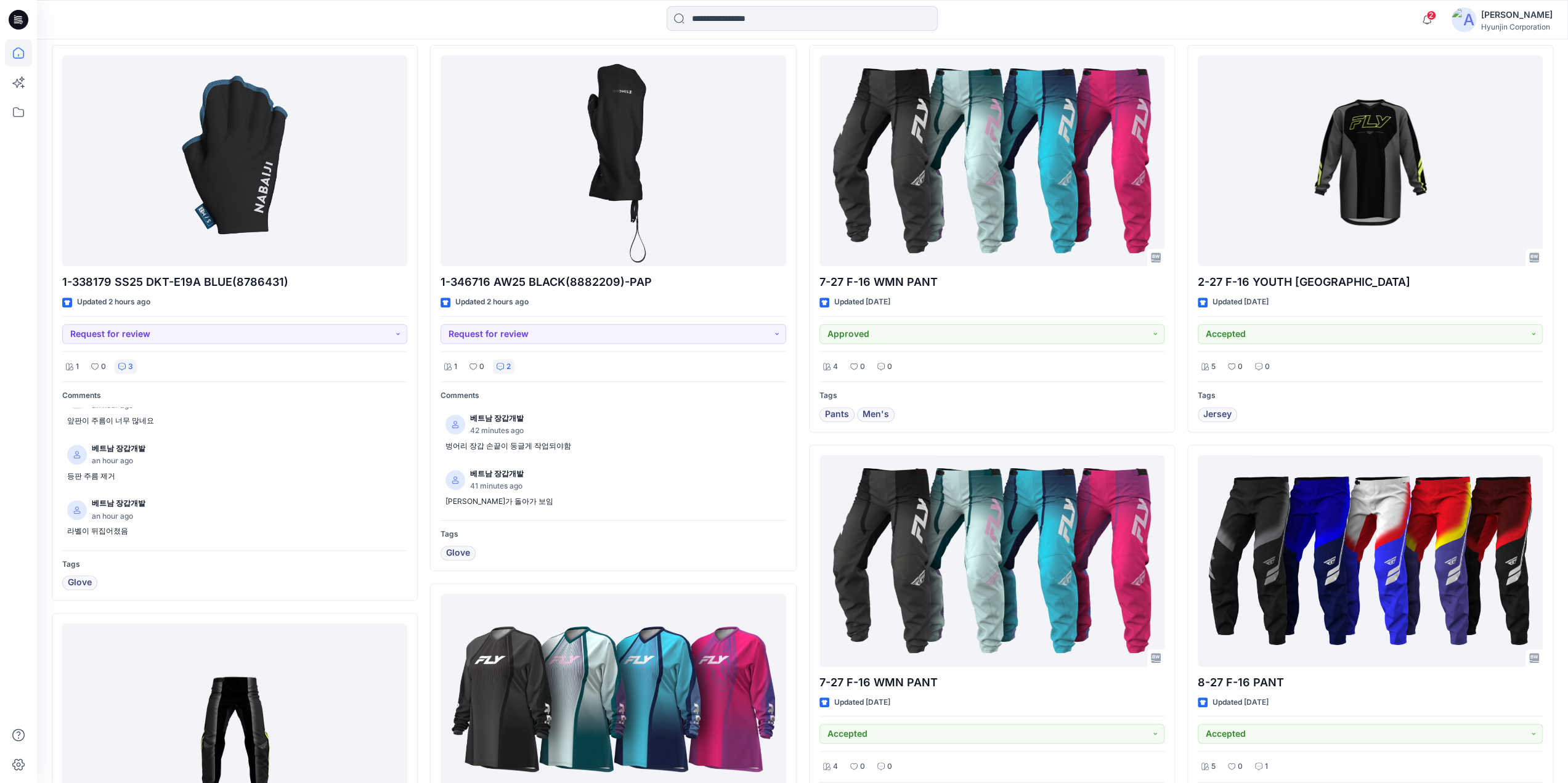
click at [15, 296] on div at bounding box center [18, 411] width 27 height 743
click at [15, 118] on icon at bounding box center [18, 112] width 27 height 27
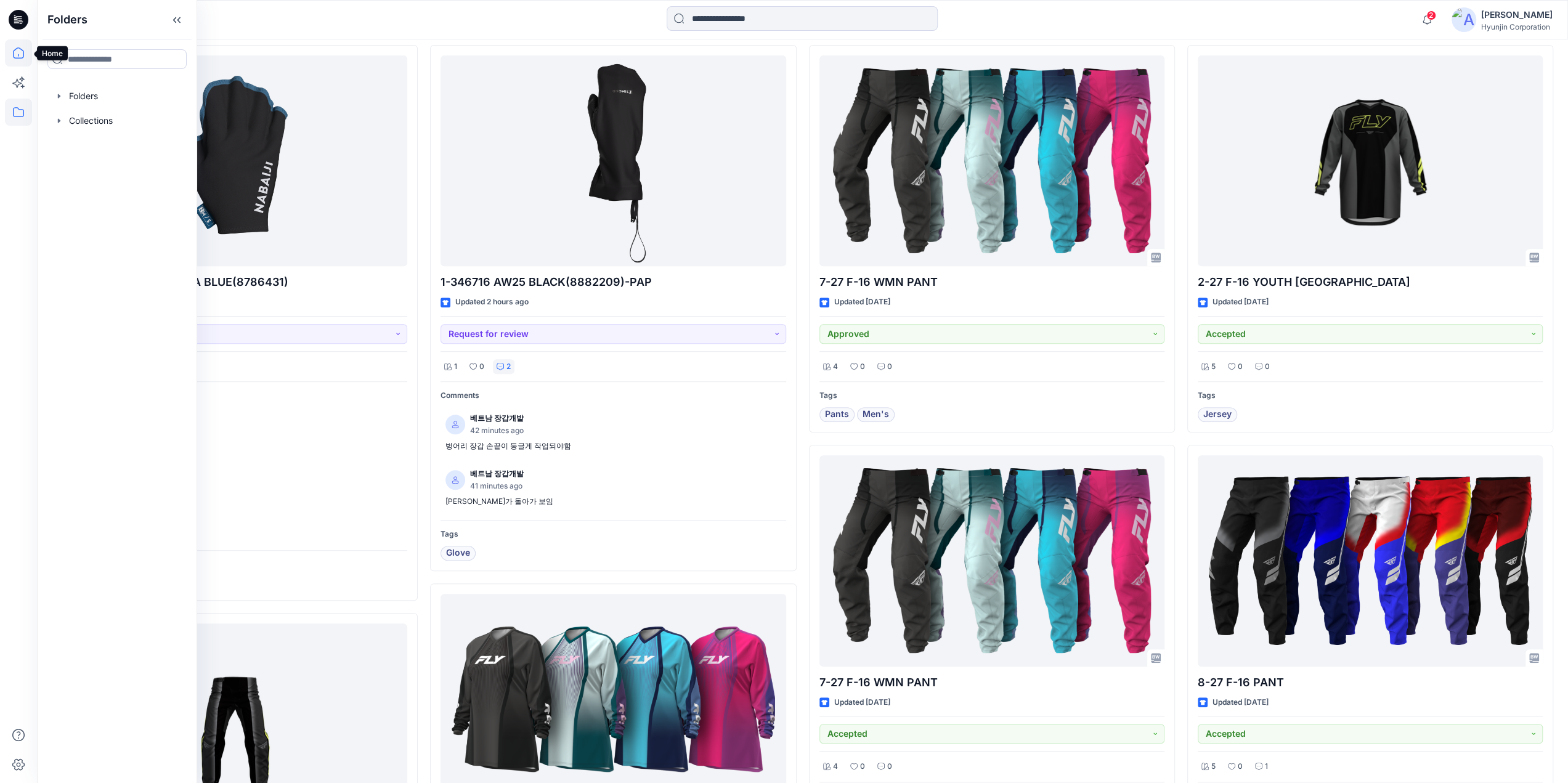
click at [17, 55] on icon at bounding box center [18, 53] width 27 height 27
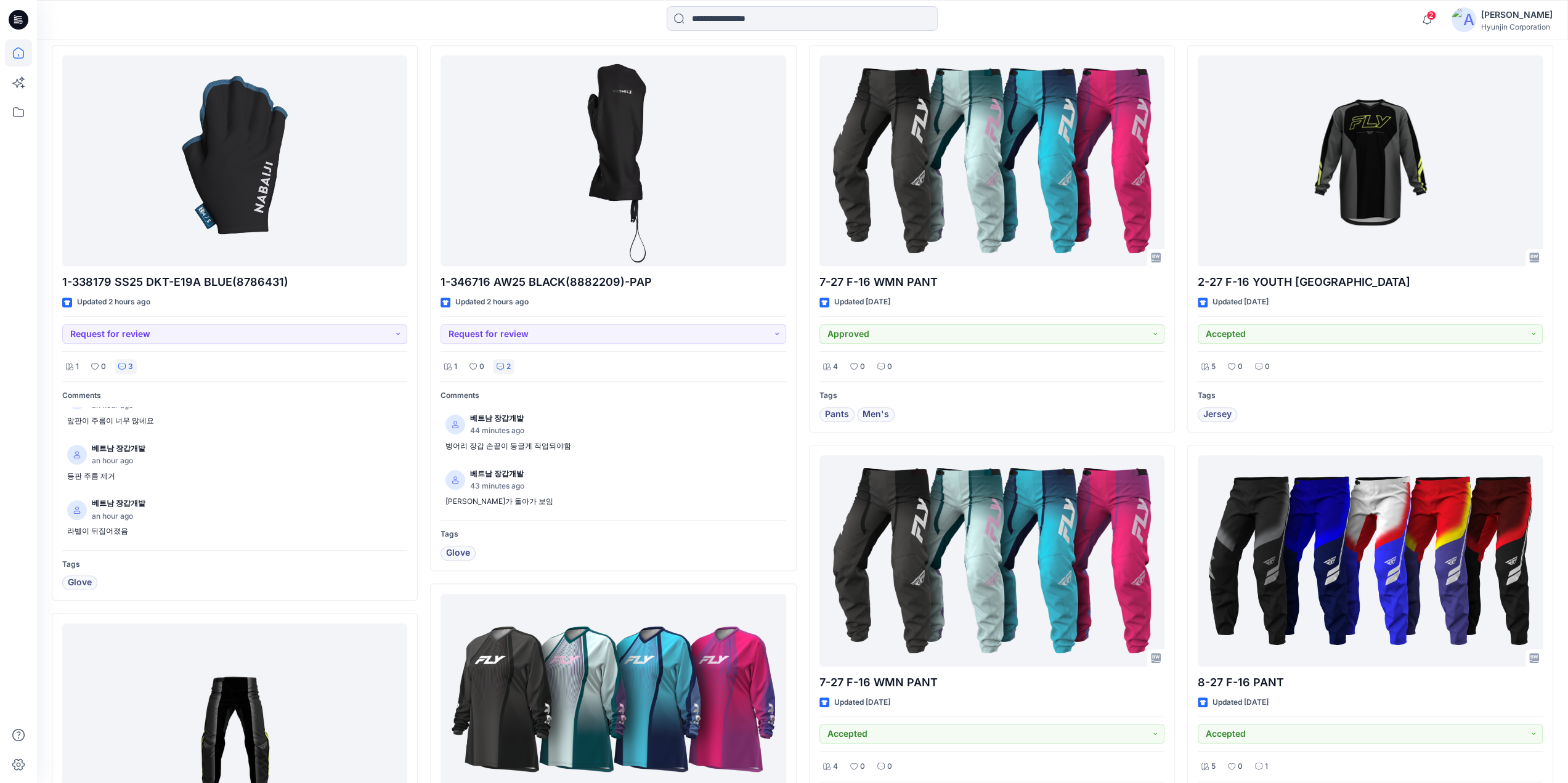
click at [13, 17] on icon at bounding box center [18, 19] width 20 height 20
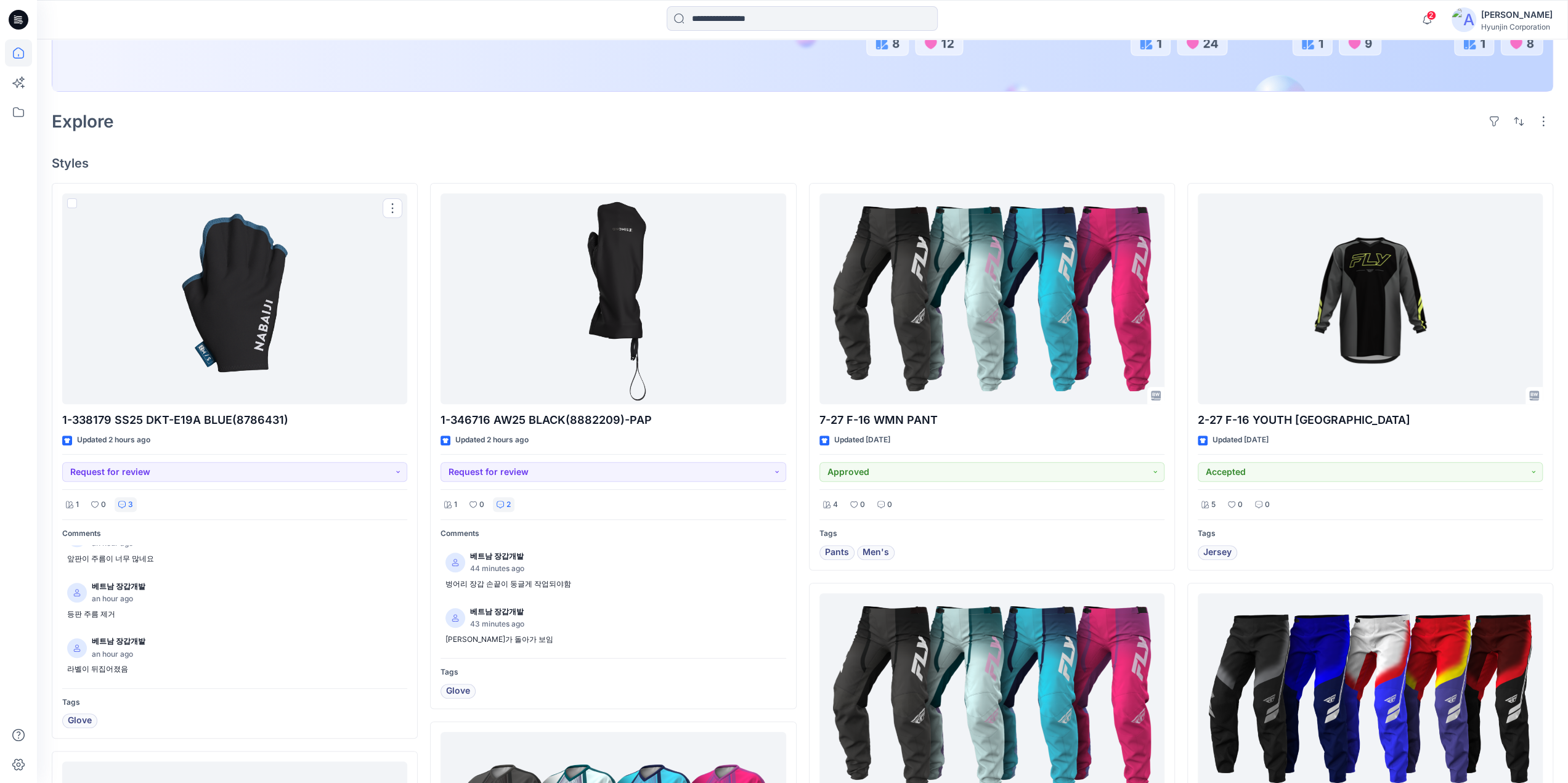
scroll to position [185, 0]
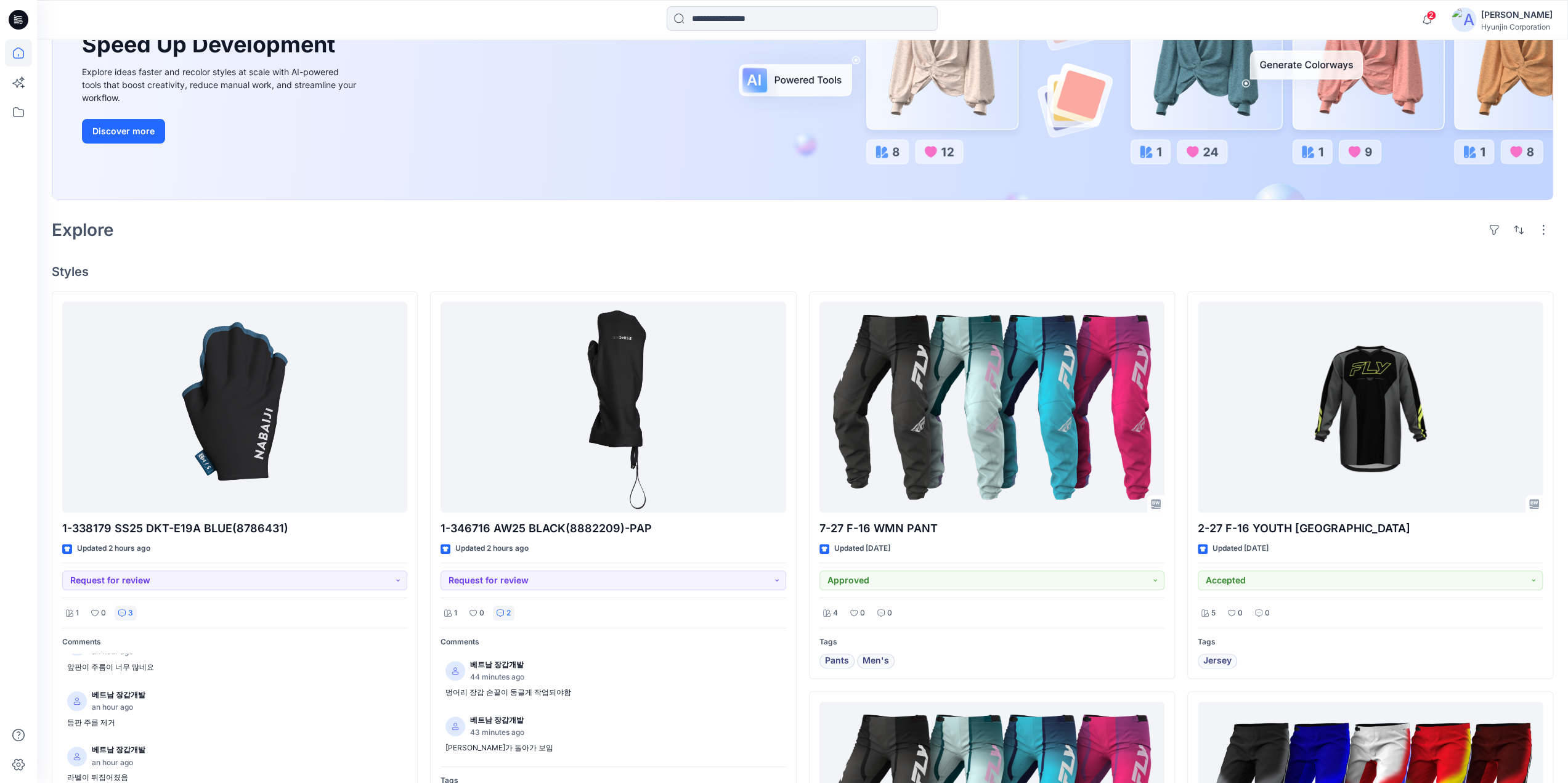
click at [9, 16] on icon at bounding box center [18, 19] width 20 height 20
click at [25, 115] on icon at bounding box center [18, 112] width 27 height 27
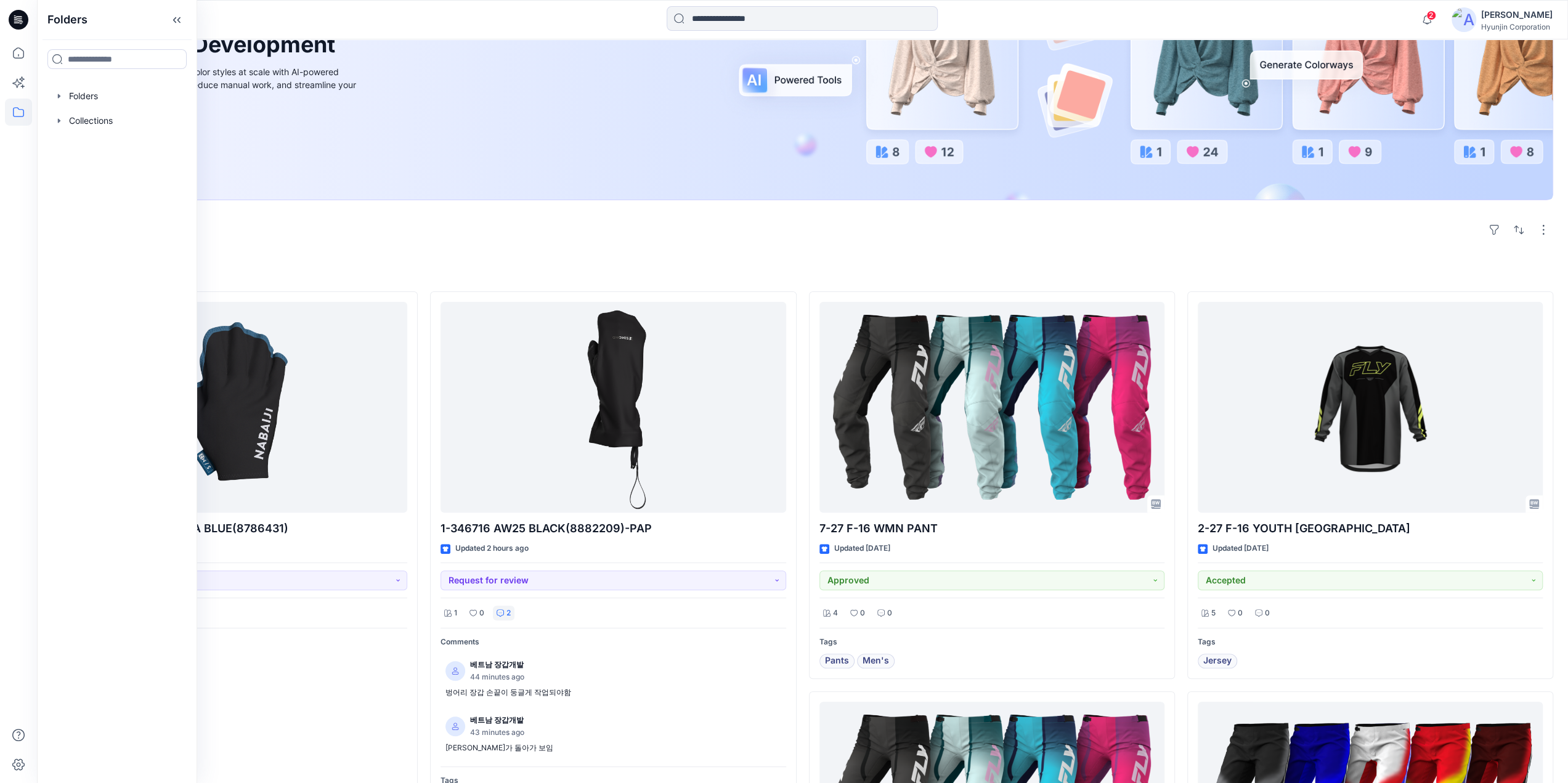
click at [338, 241] on div "Explore" at bounding box center [803, 229] width 1502 height 29
